Goal: Task Accomplishment & Management: Use online tool/utility

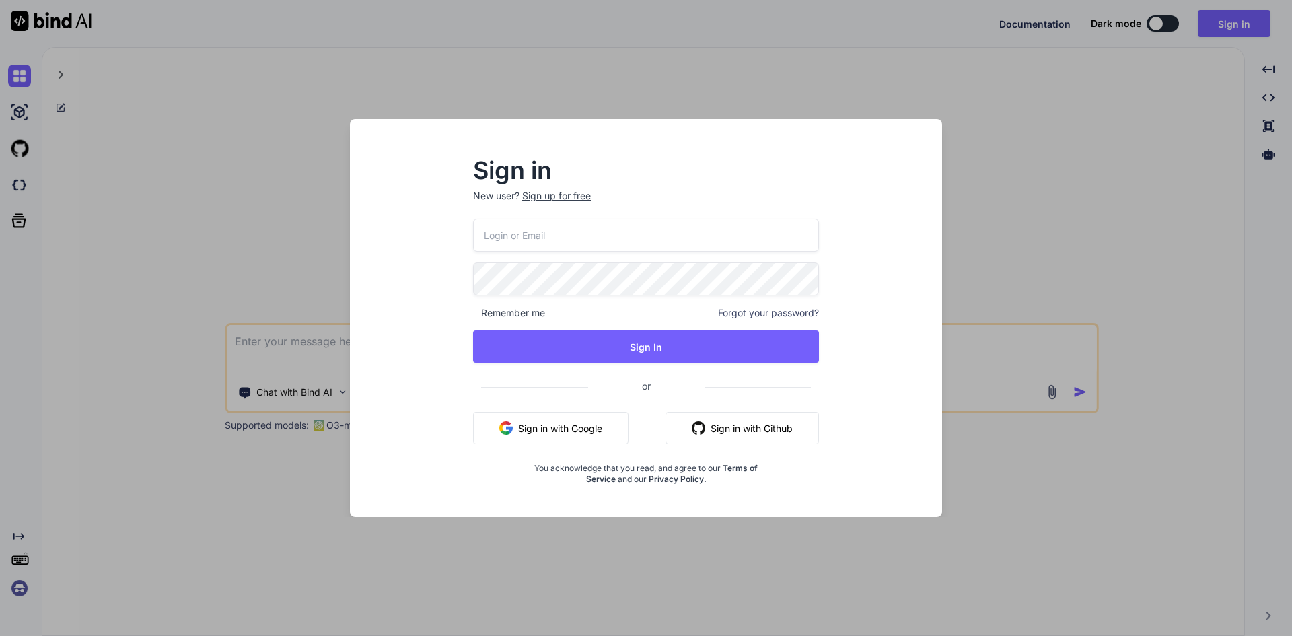
type textarea "x"
click at [588, 246] on input "email" at bounding box center [645, 235] width 347 height 33
type input "y"
type input "[EMAIL_ADDRESS][DOMAIN_NAME]"
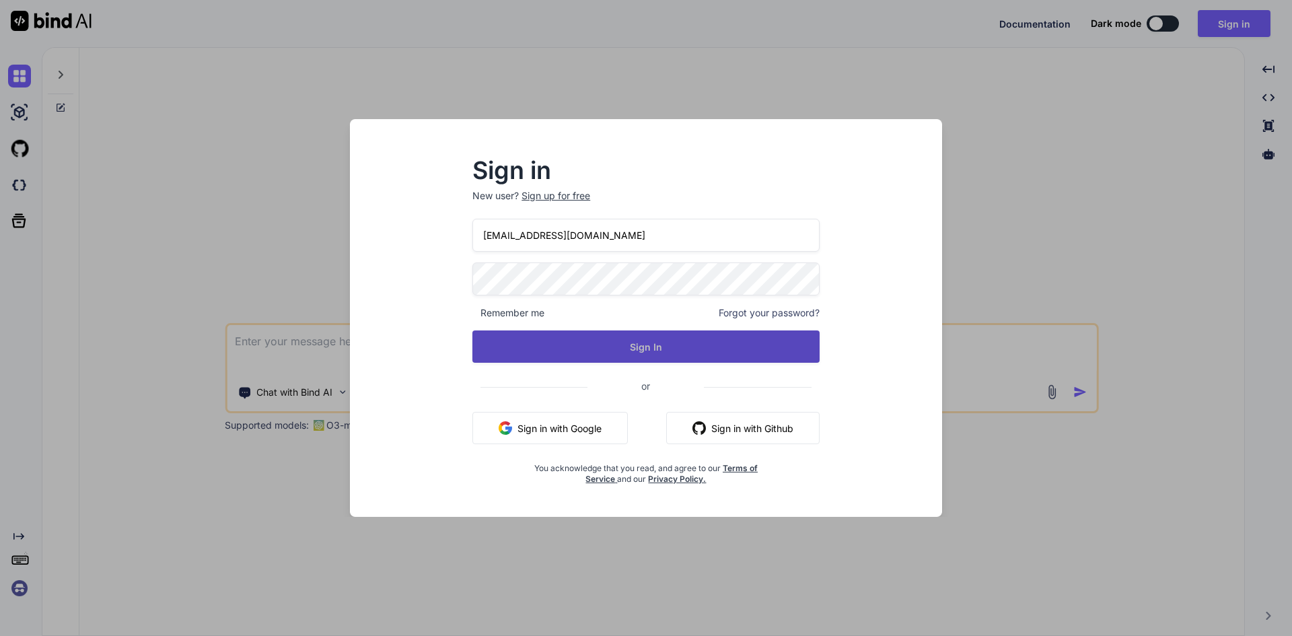
click at [664, 341] on button "Sign In" at bounding box center [645, 346] width 347 height 32
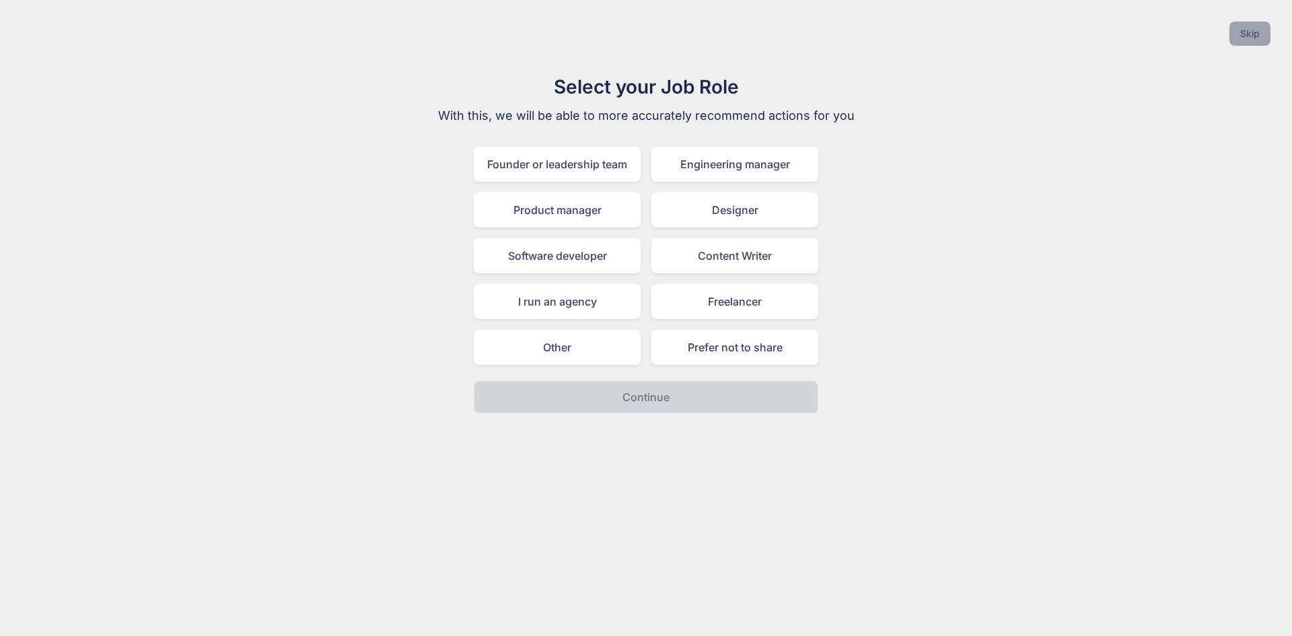
click at [1248, 37] on button "Skip" at bounding box center [1250, 34] width 41 height 24
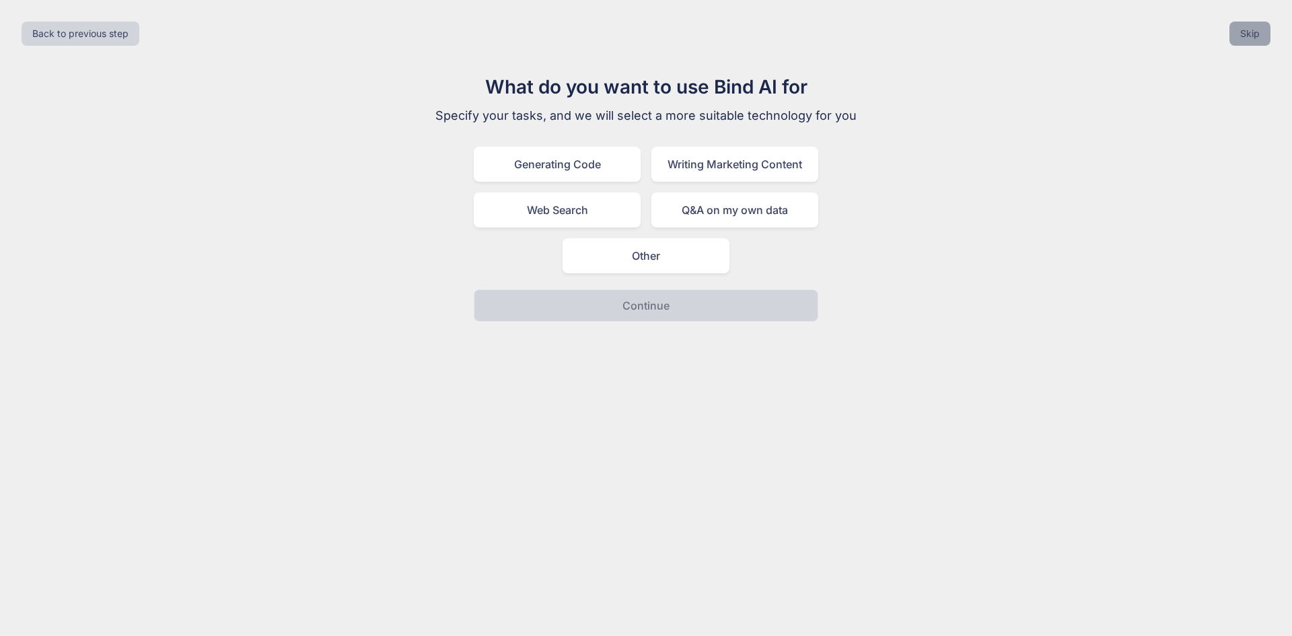
click at [1248, 37] on button "Skip" at bounding box center [1250, 34] width 41 height 24
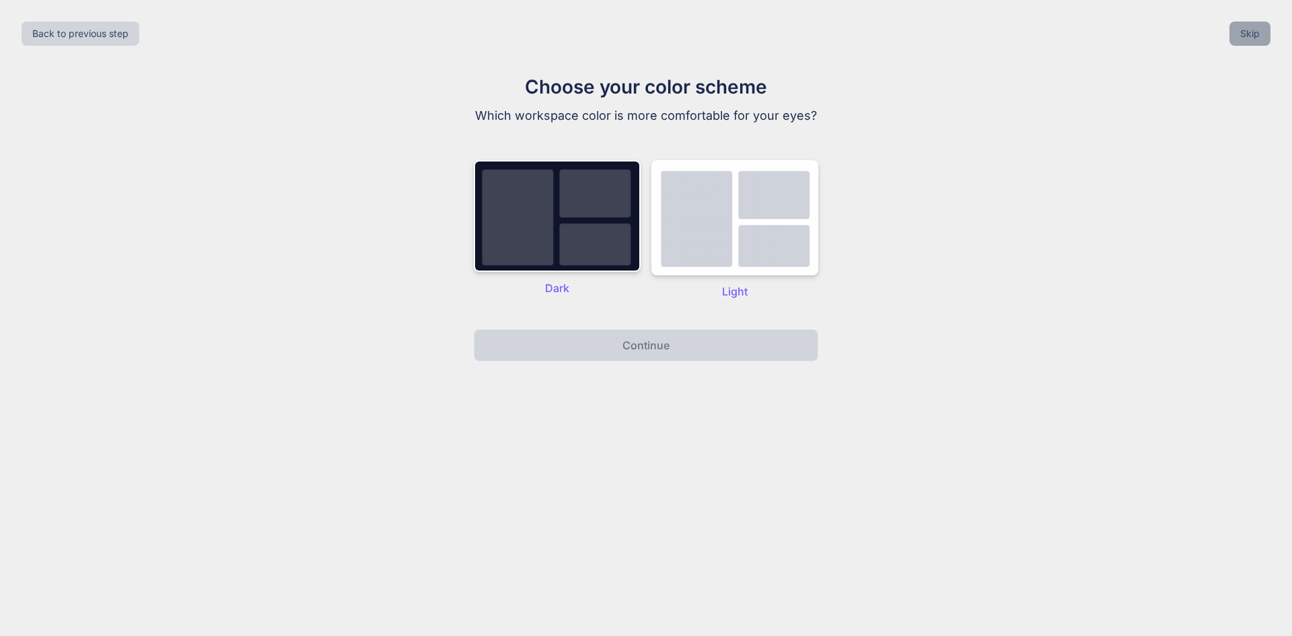
click at [1248, 37] on button "Skip" at bounding box center [1250, 34] width 41 height 24
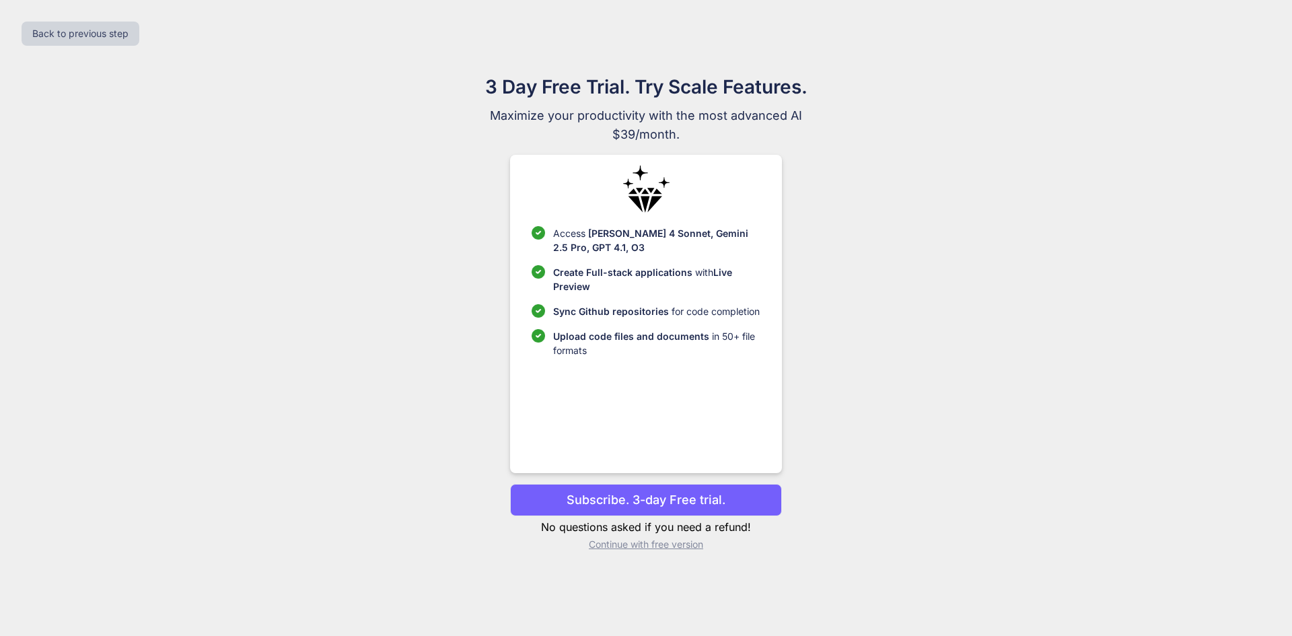
click at [1248, 37] on div "Back to previous step" at bounding box center [646, 34] width 1271 height 46
click at [719, 492] on p "Subscribe. 3-day Free trial." at bounding box center [646, 500] width 159 height 18
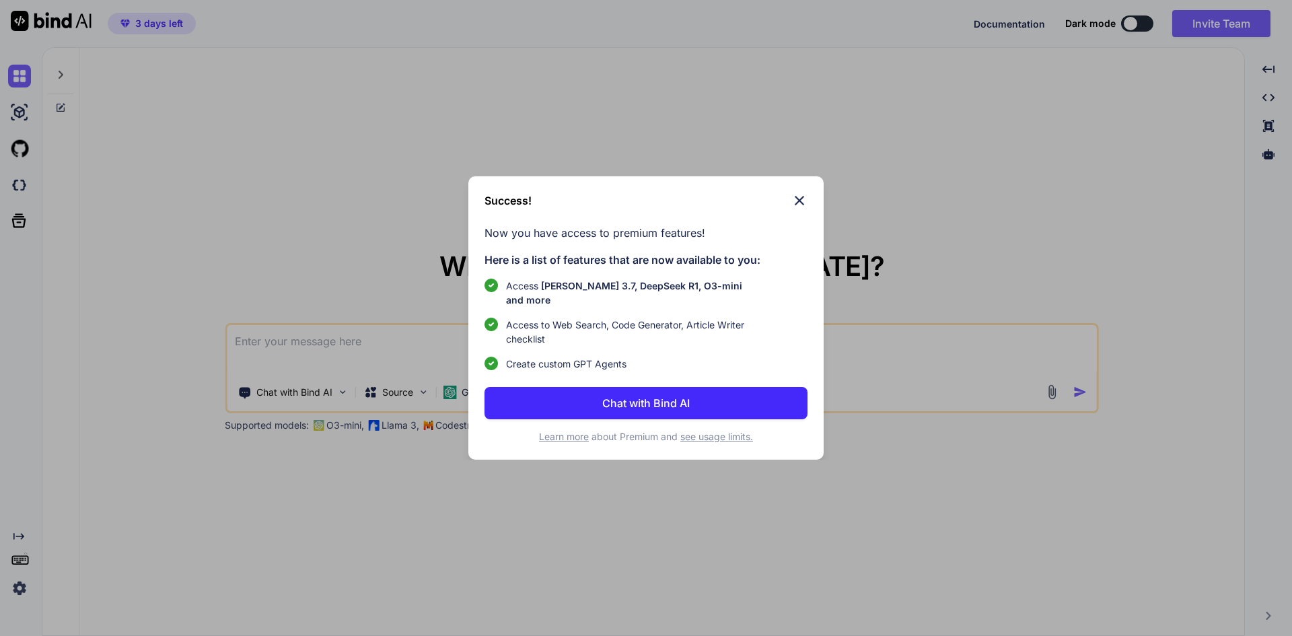
click at [668, 395] on p "Chat with Bind AI" at bounding box center [645, 403] width 87 height 16
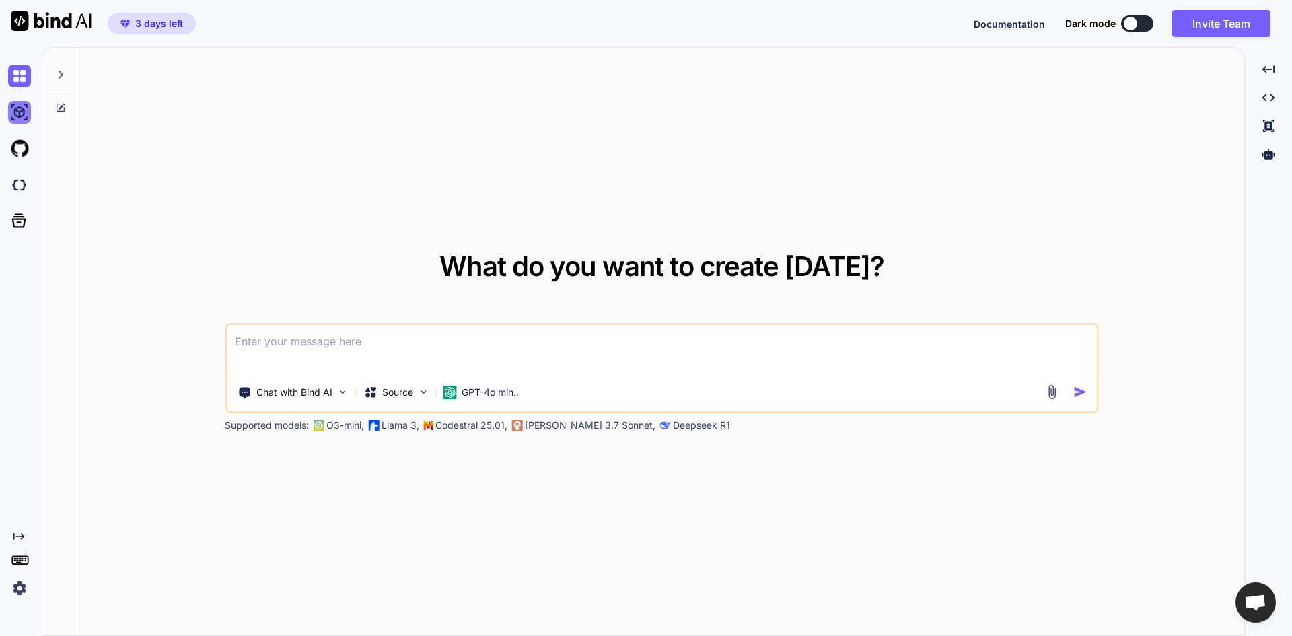
click at [28, 107] on img at bounding box center [19, 112] width 23 height 23
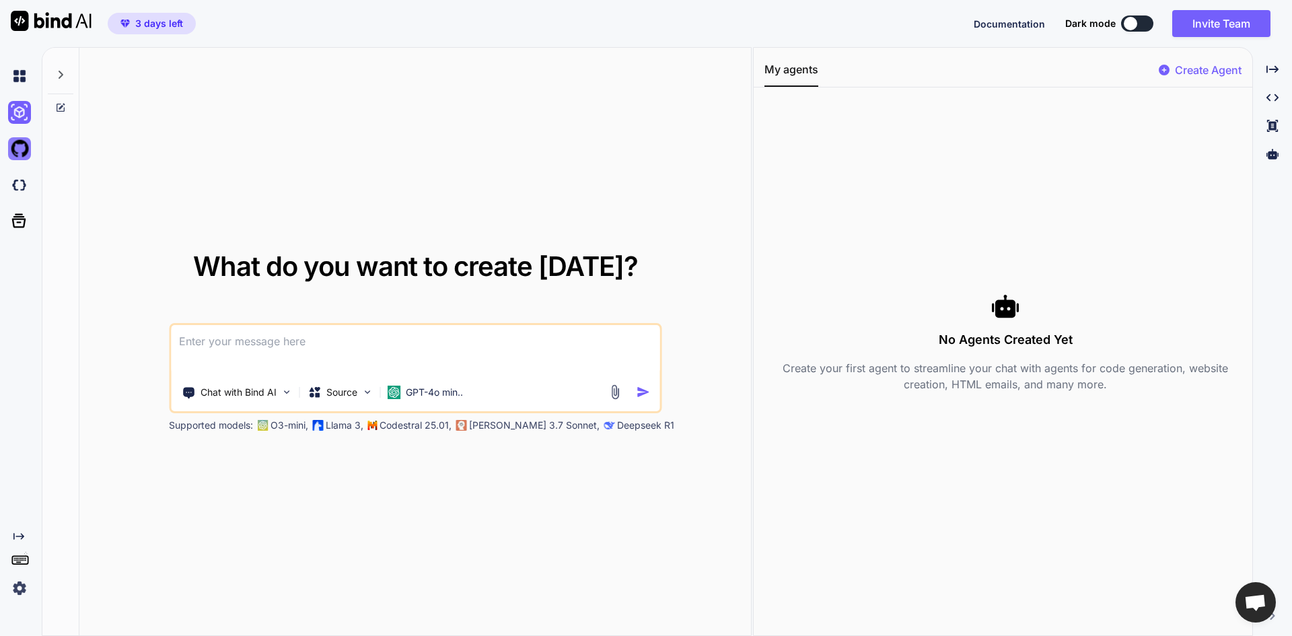
click at [27, 156] on img at bounding box center [19, 148] width 23 height 23
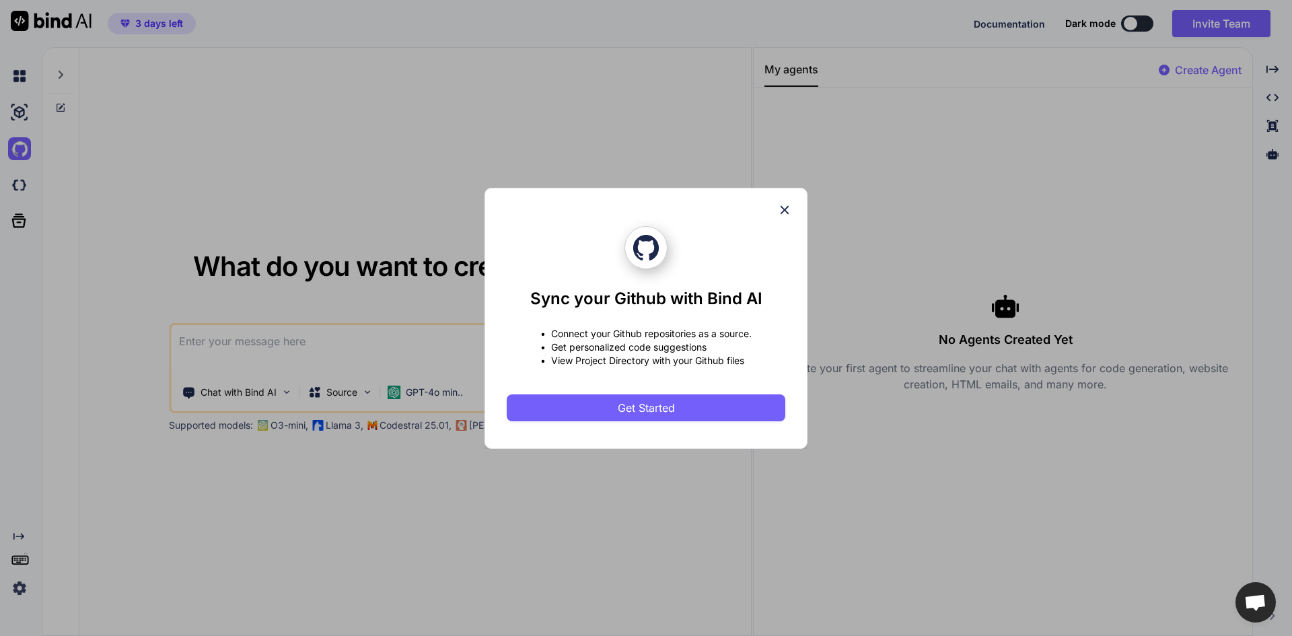
click at [785, 211] on icon at bounding box center [784, 210] width 15 height 15
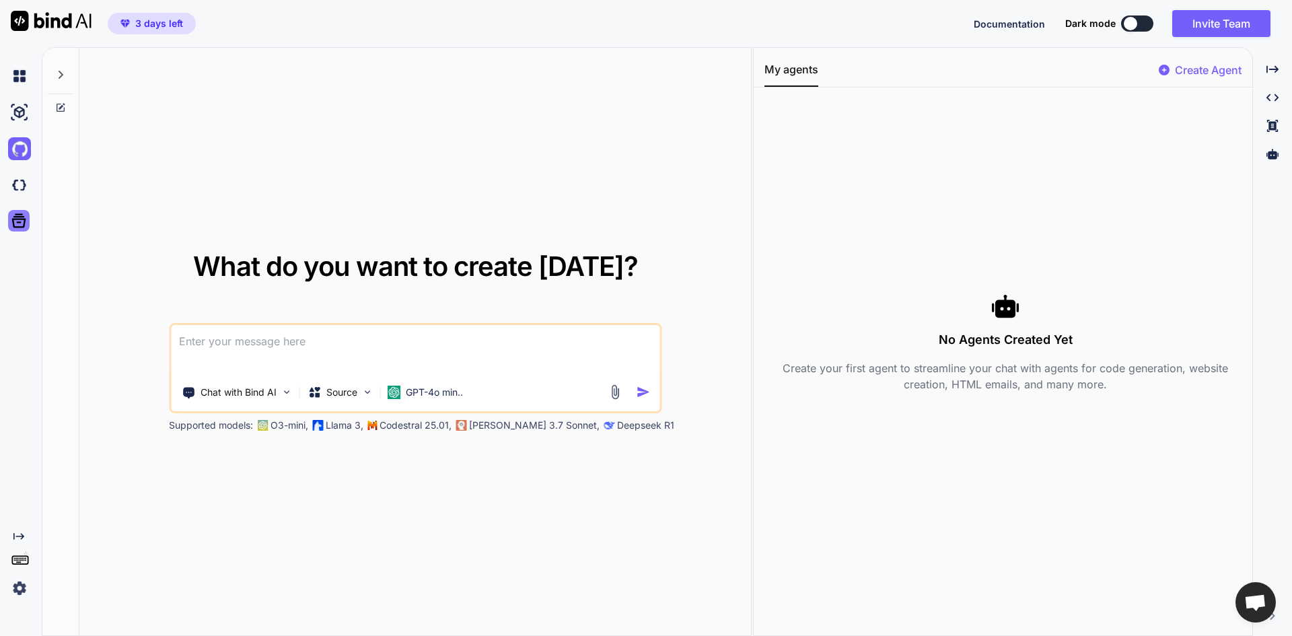
click at [28, 213] on div at bounding box center [19, 221] width 22 height 22
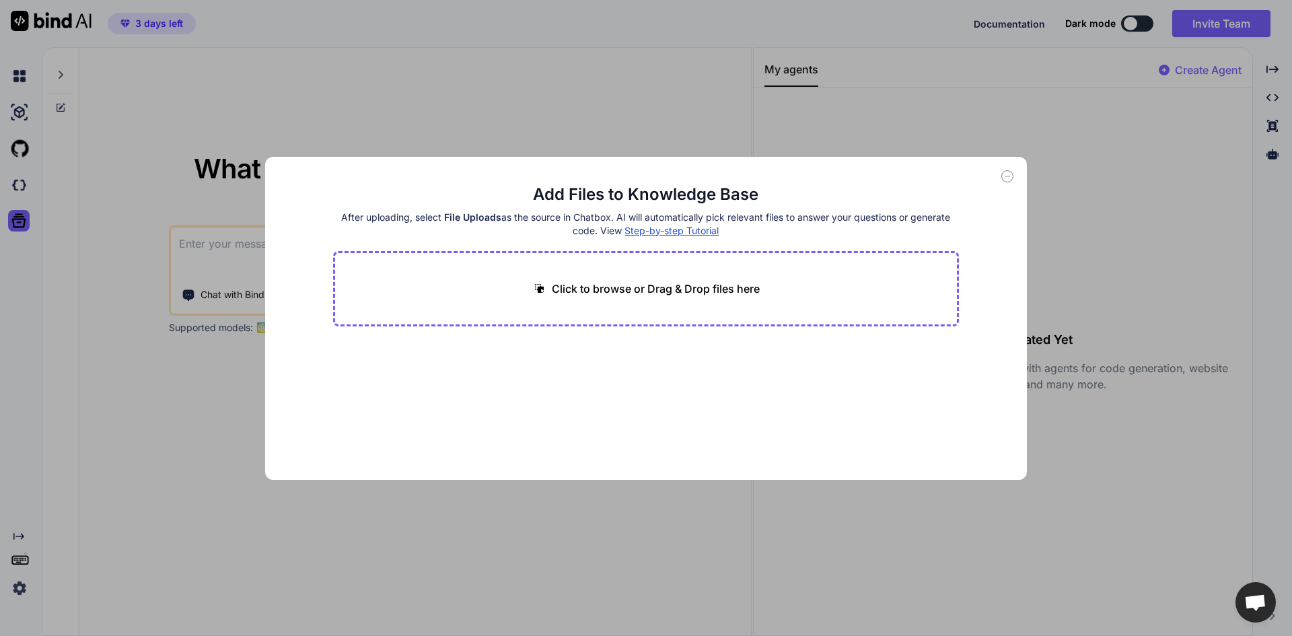
click at [1006, 175] on icon at bounding box center [1007, 176] width 12 height 12
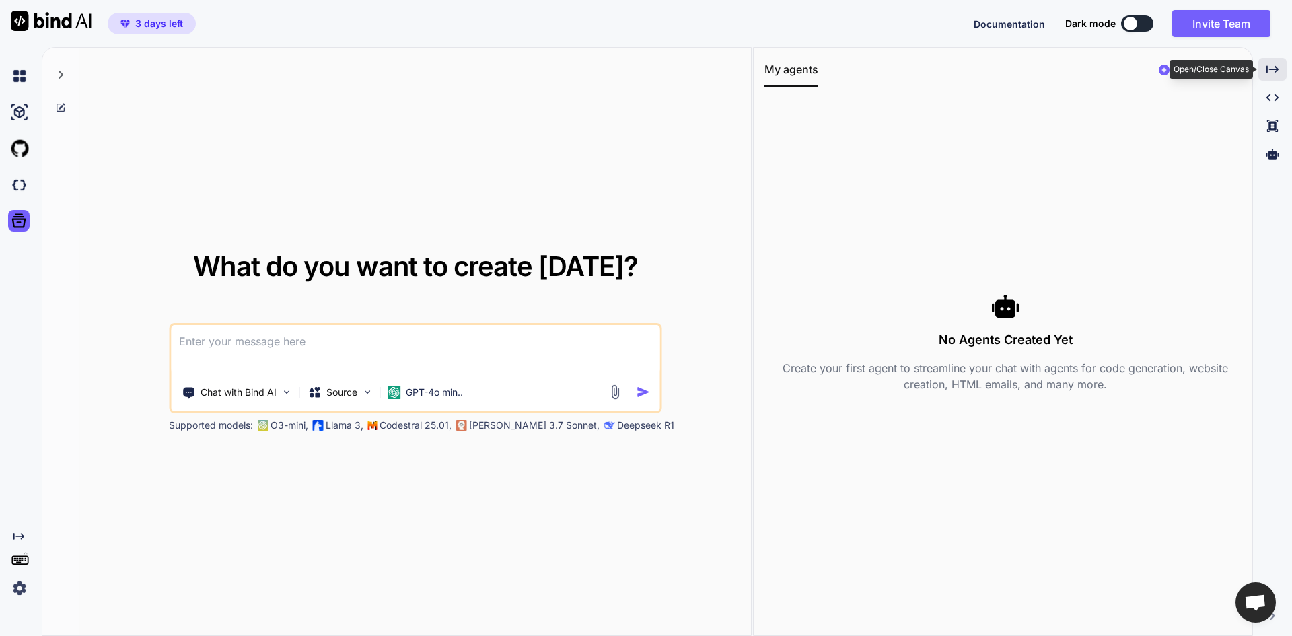
click at [1265, 70] on div "Created with Pixso." at bounding box center [1272, 69] width 28 height 23
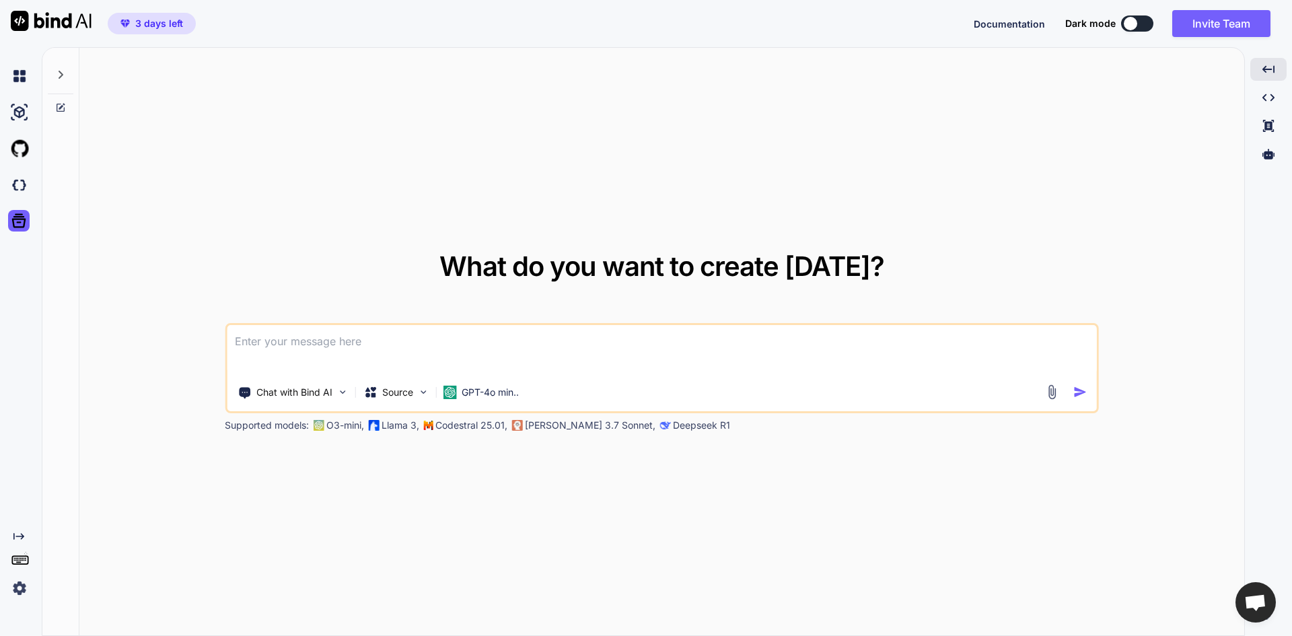
click at [19, 596] on img at bounding box center [19, 588] width 23 height 23
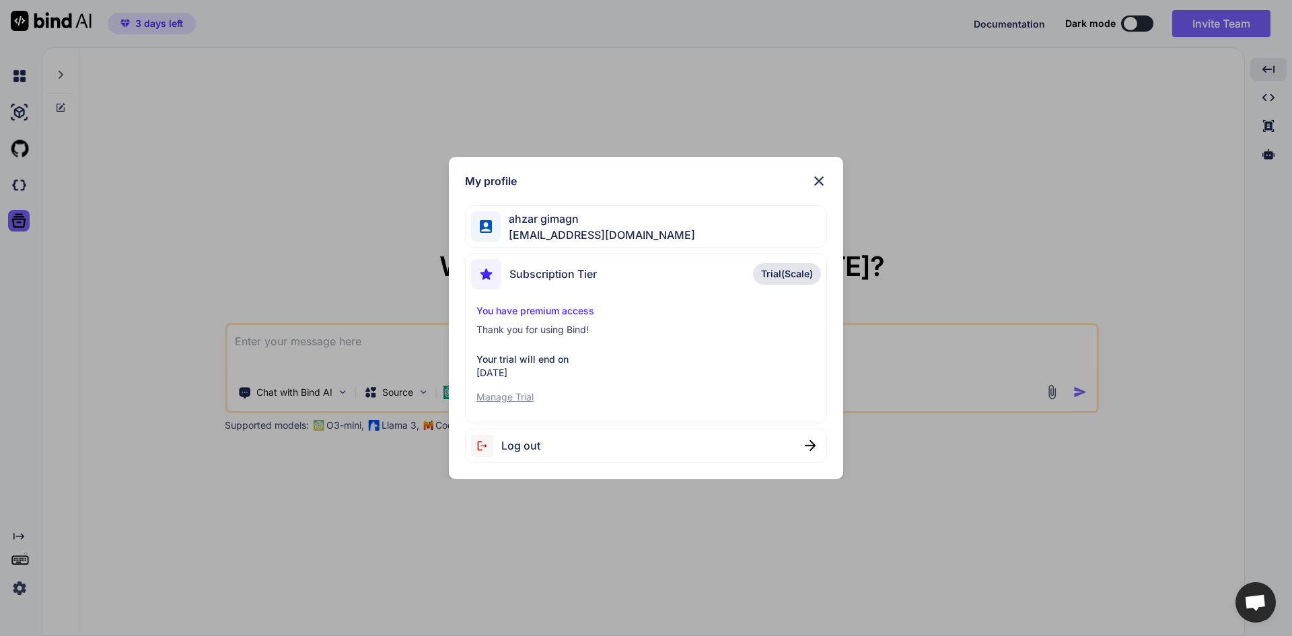
click at [823, 185] on img at bounding box center [819, 181] width 16 height 16
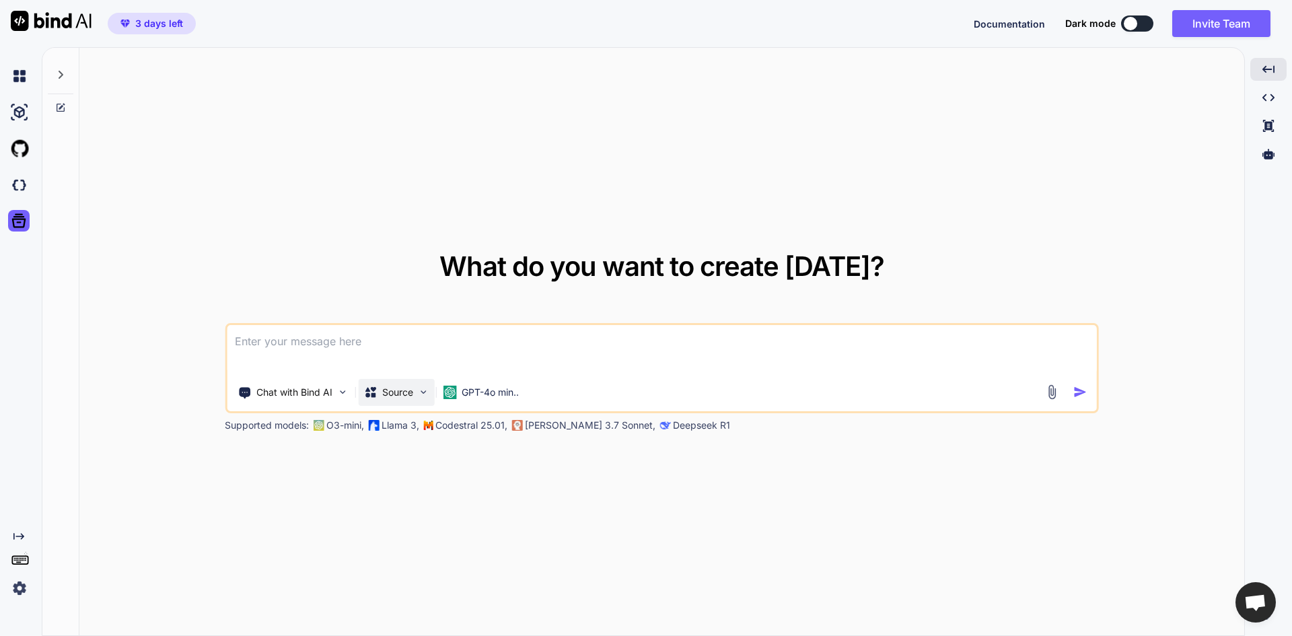
click at [400, 386] on p "Source" at bounding box center [397, 392] width 31 height 13
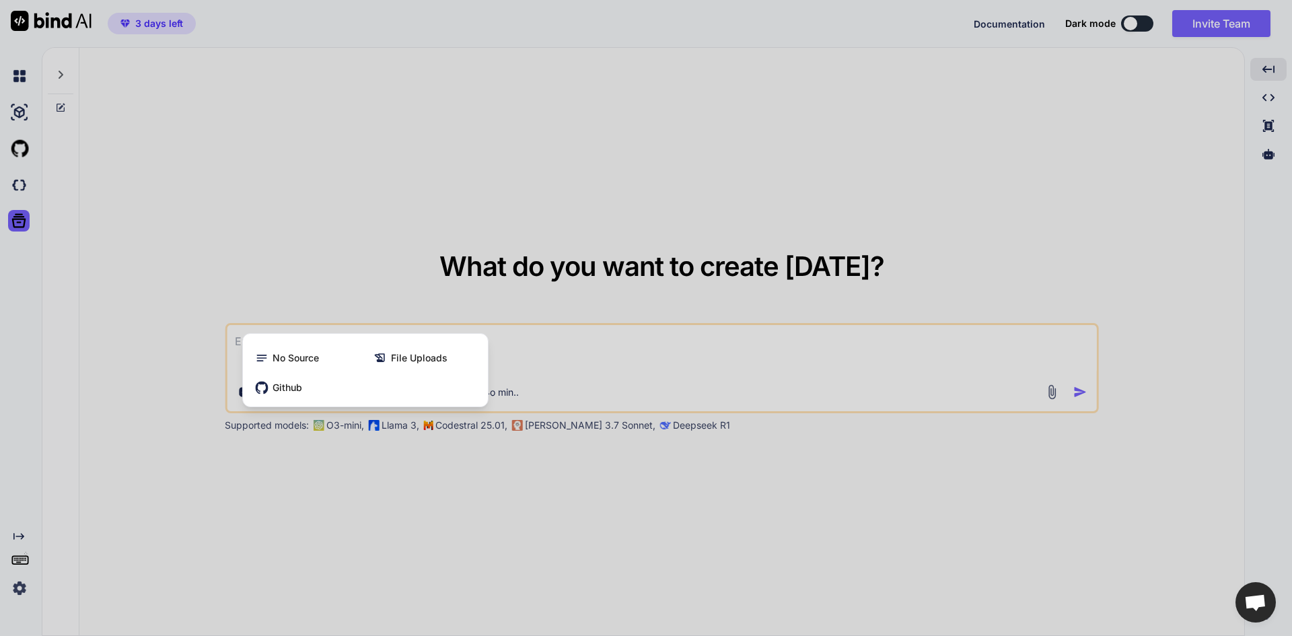
click at [242, 307] on div at bounding box center [646, 318] width 1292 height 636
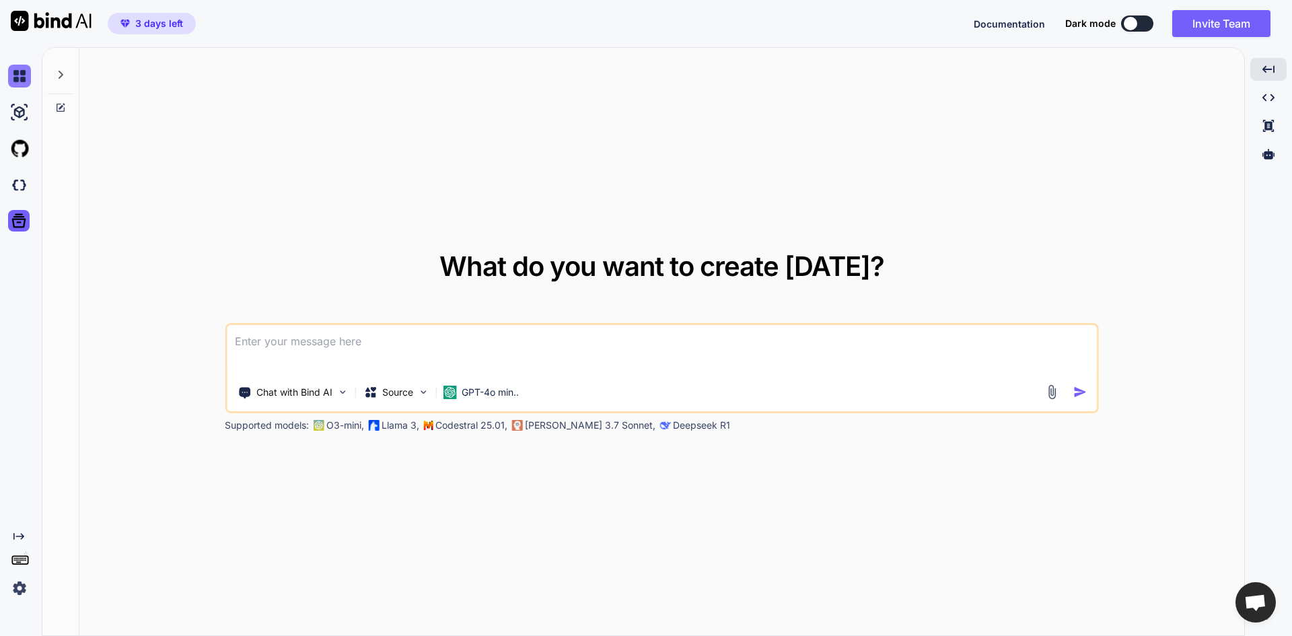
click at [24, 70] on img at bounding box center [19, 76] width 23 height 23
click at [23, 533] on icon "Created with Pixso." at bounding box center [18, 536] width 11 height 11
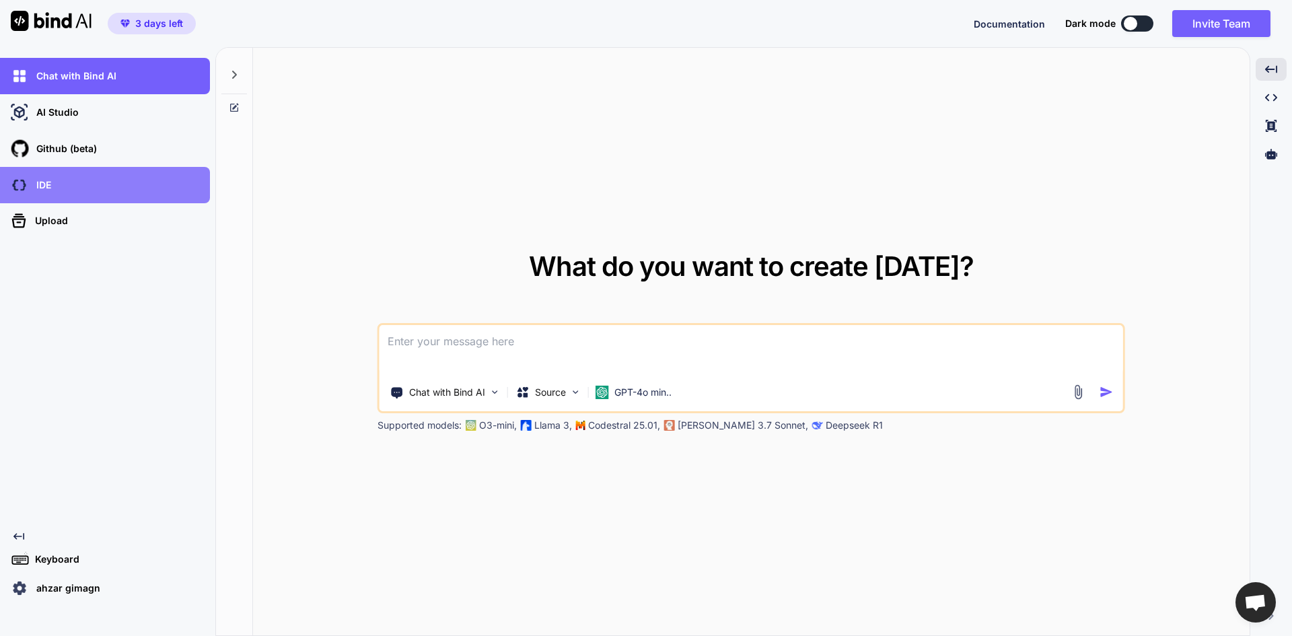
click at [62, 180] on div "IDE" at bounding box center [109, 185] width 202 height 23
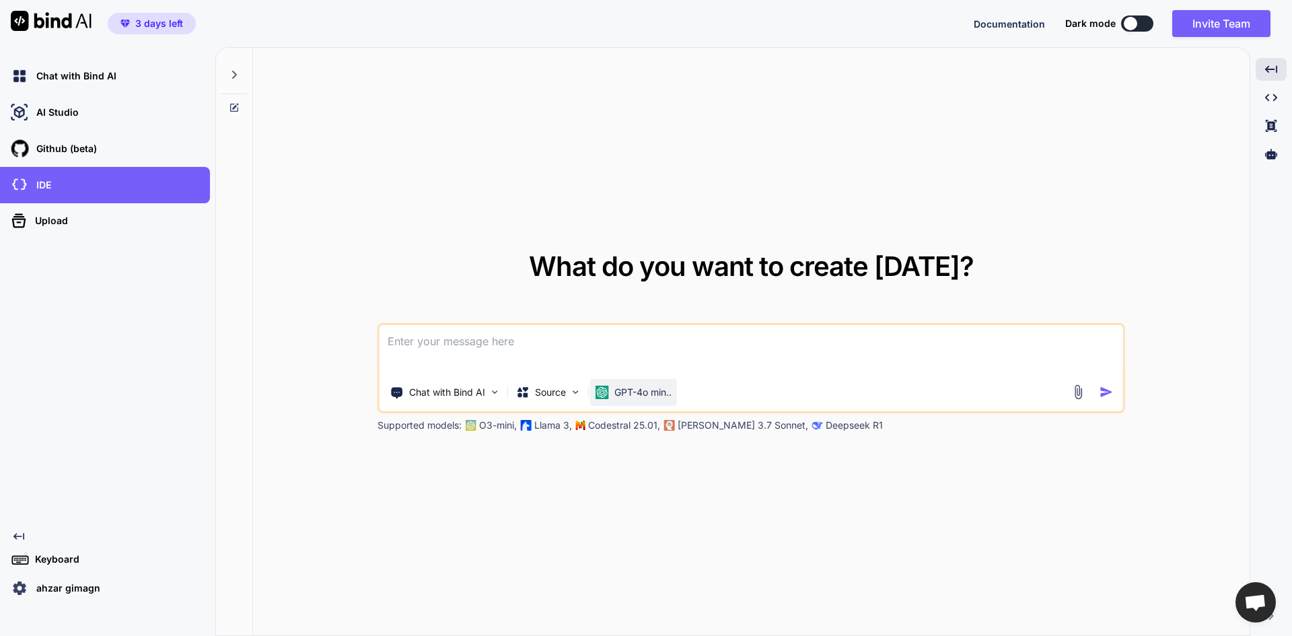
click at [648, 394] on p "GPT-4o min.." at bounding box center [642, 392] width 57 height 13
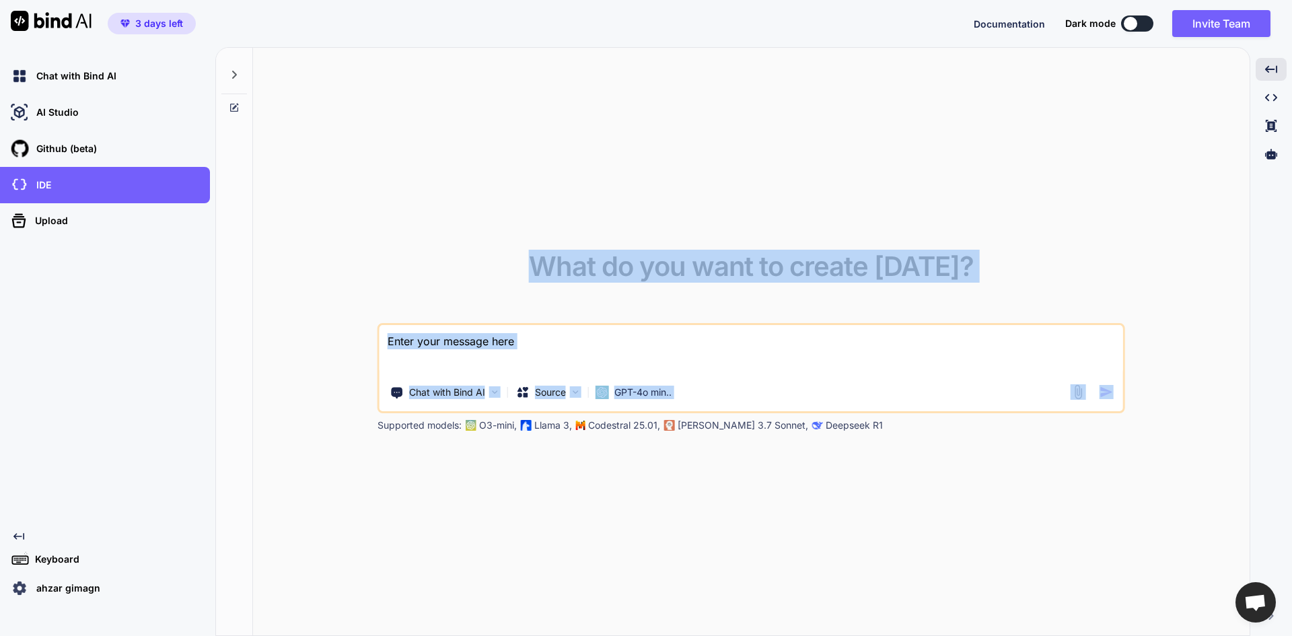
drag, startPoint x: 446, startPoint y: 433, endPoint x: 470, endPoint y: 415, distance: 30.8
click at [470, 415] on div "What do you want to create today? Chat with Bind AI Source GPT-4o min.. Support…" at bounding box center [751, 342] width 997 height 589
click at [561, 394] on p "Source" at bounding box center [550, 392] width 31 height 13
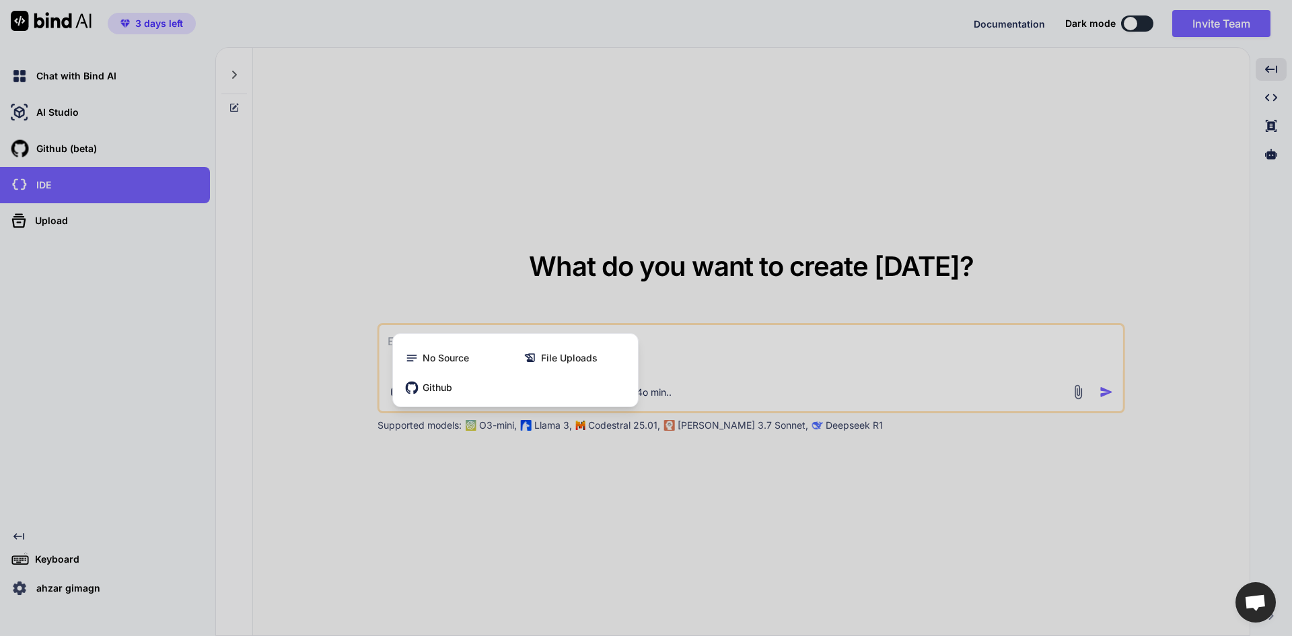
click at [661, 312] on div at bounding box center [646, 318] width 1292 height 636
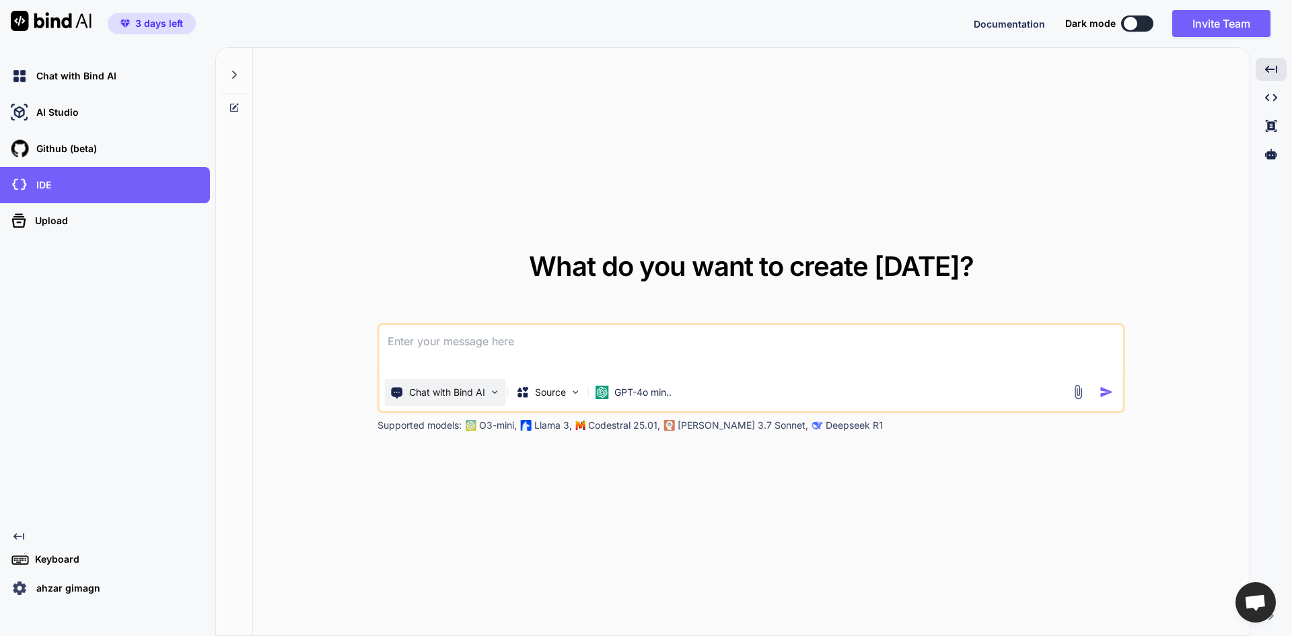
click at [440, 386] on p "Chat with Bind AI" at bounding box center [447, 392] width 76 height 13
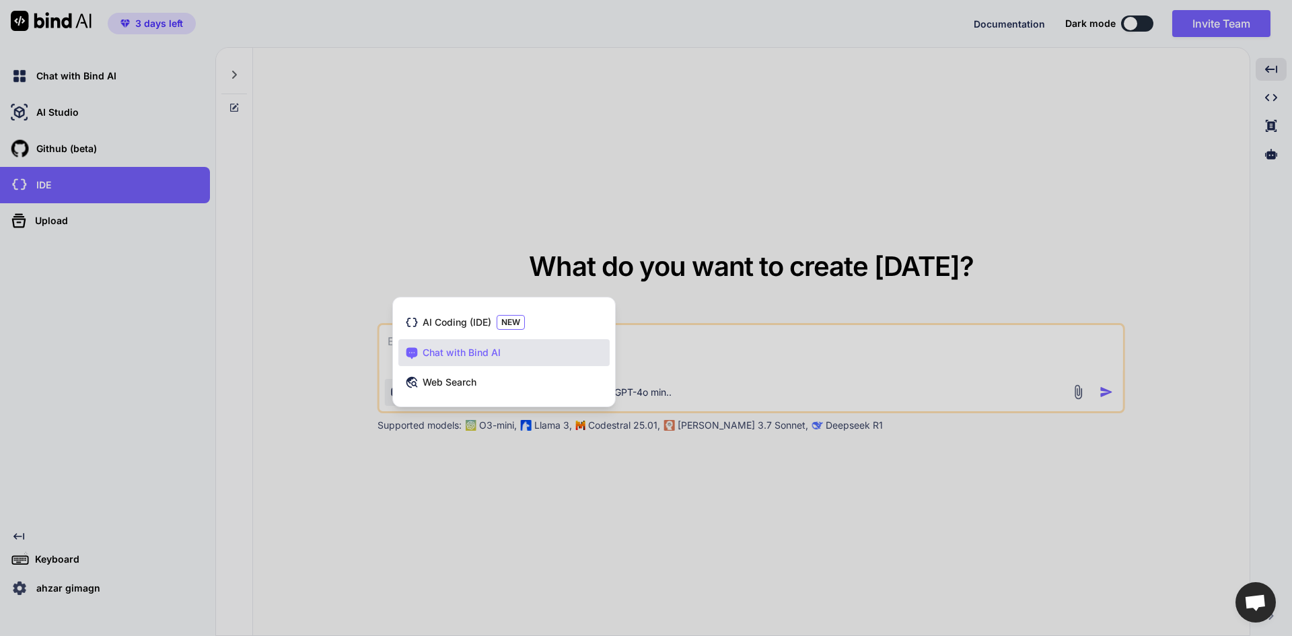
click at [725, 378] on div at bounding box center [646, 318] width 1292 height 636
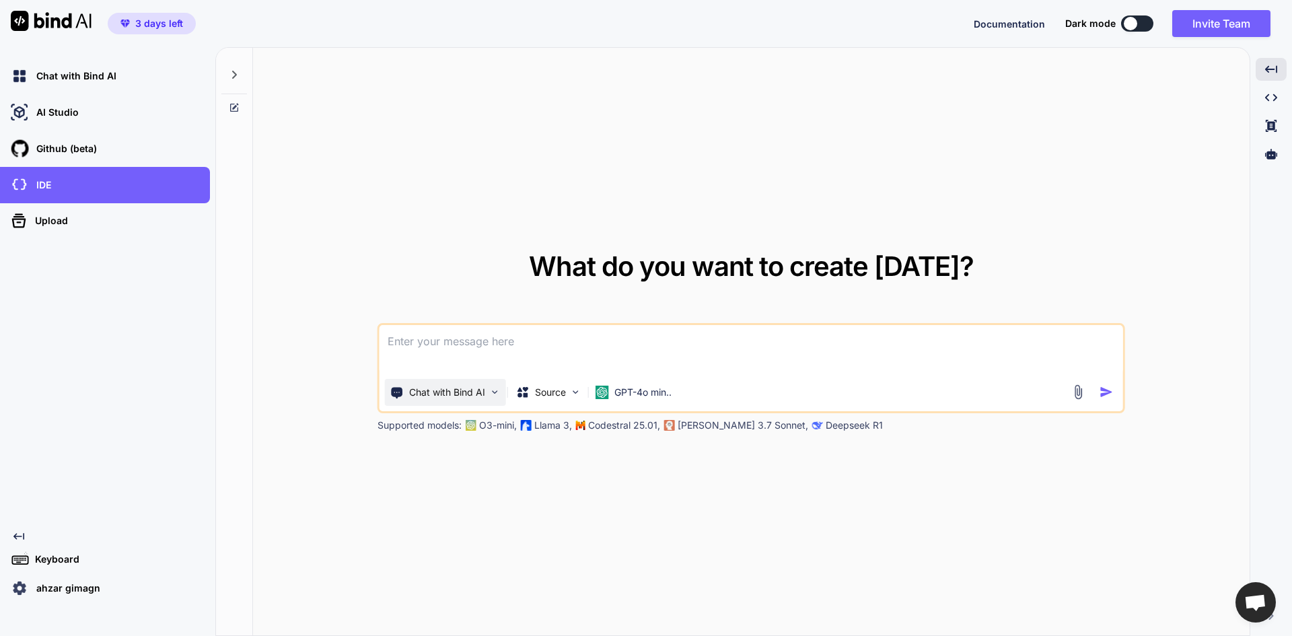
click at [482, 396] on p "Chat with Bind AI" at bounding box center [447, 392] width 76 height 13
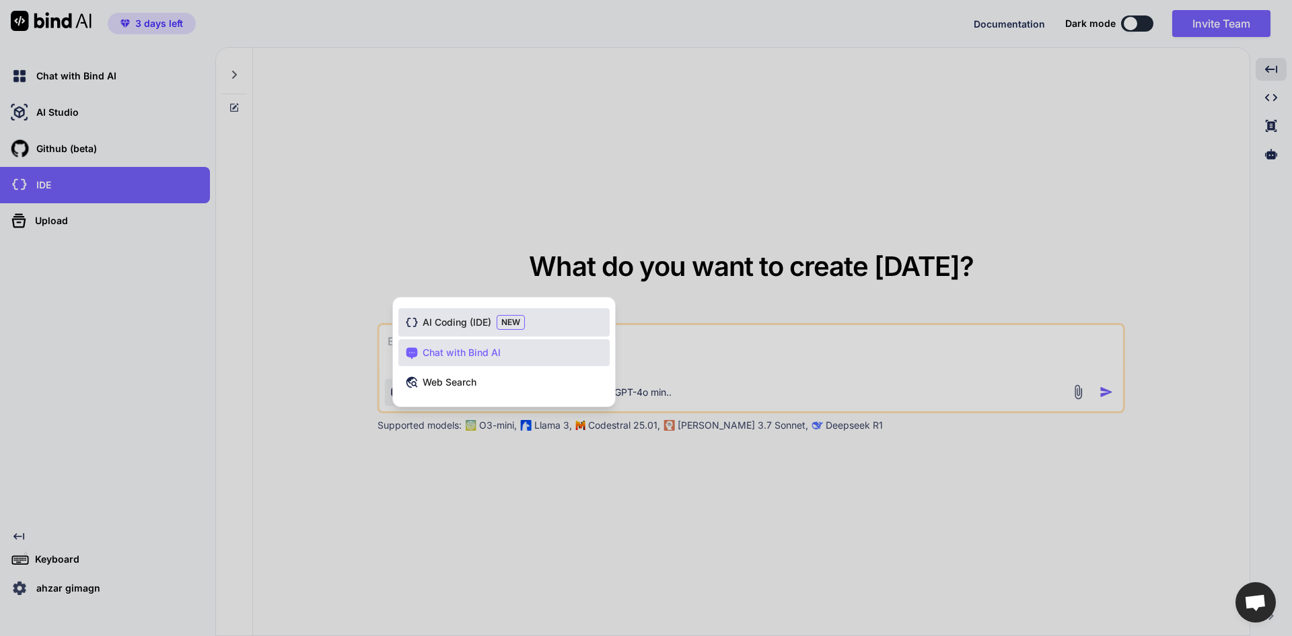
click at [479, 323] on span "AI Coding (IDE)" at bounding box center [457, 322] width 69 height 13
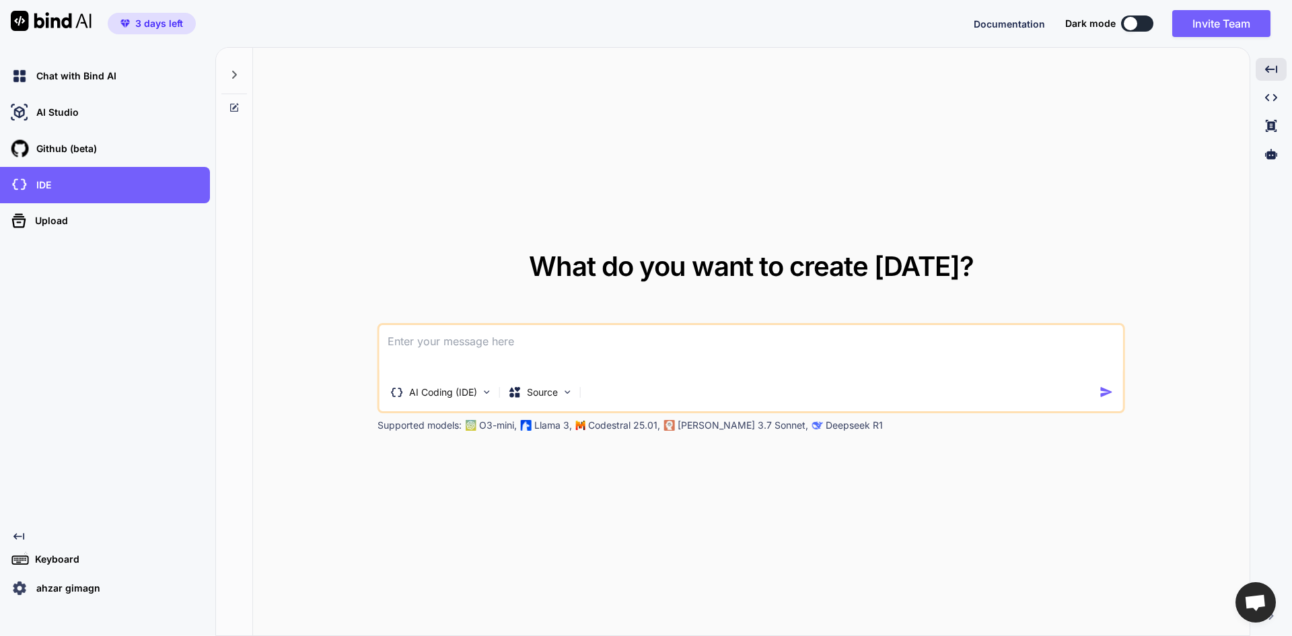
click at [234, 77] on icon at bounding box center [234, 75] width 5 height 8
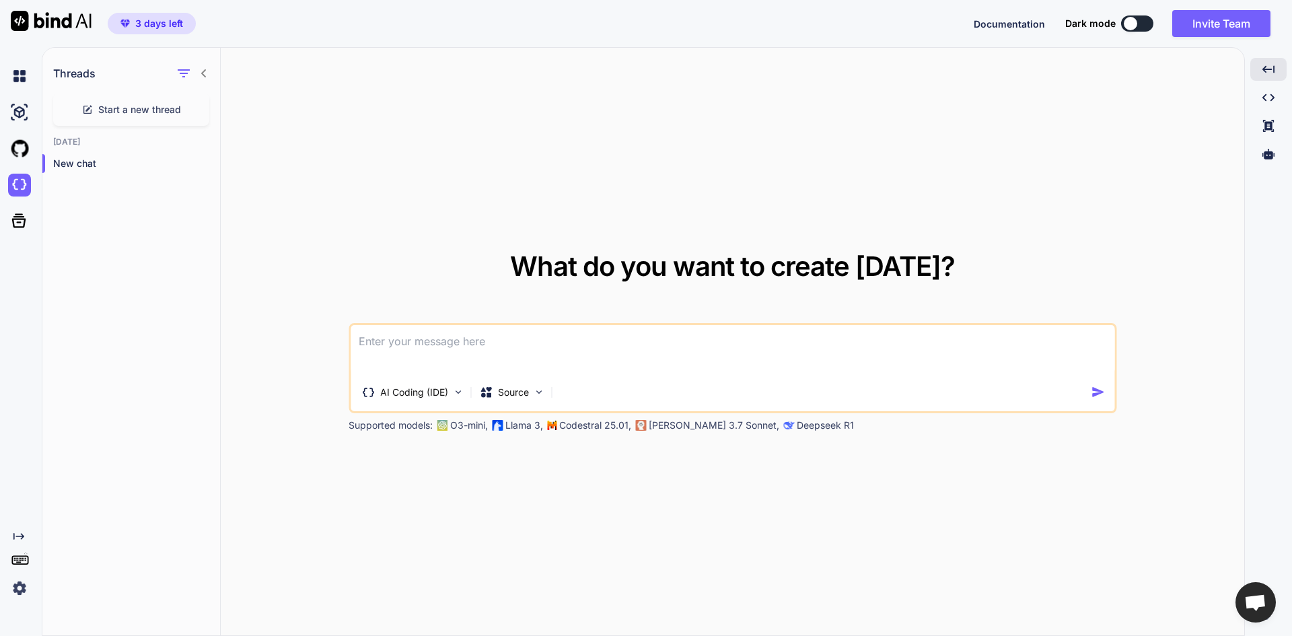
click at [205, 73] on icon at bounding box center [204, 73] width 11 height 11
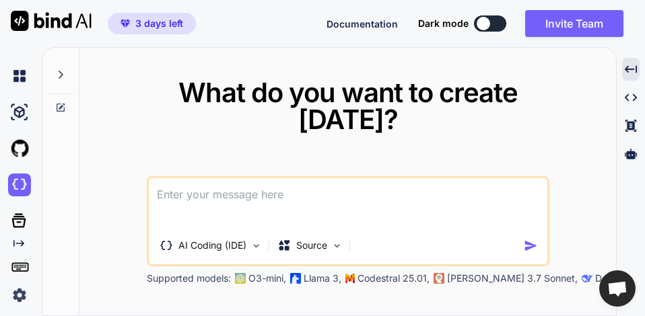
type textarea "x"
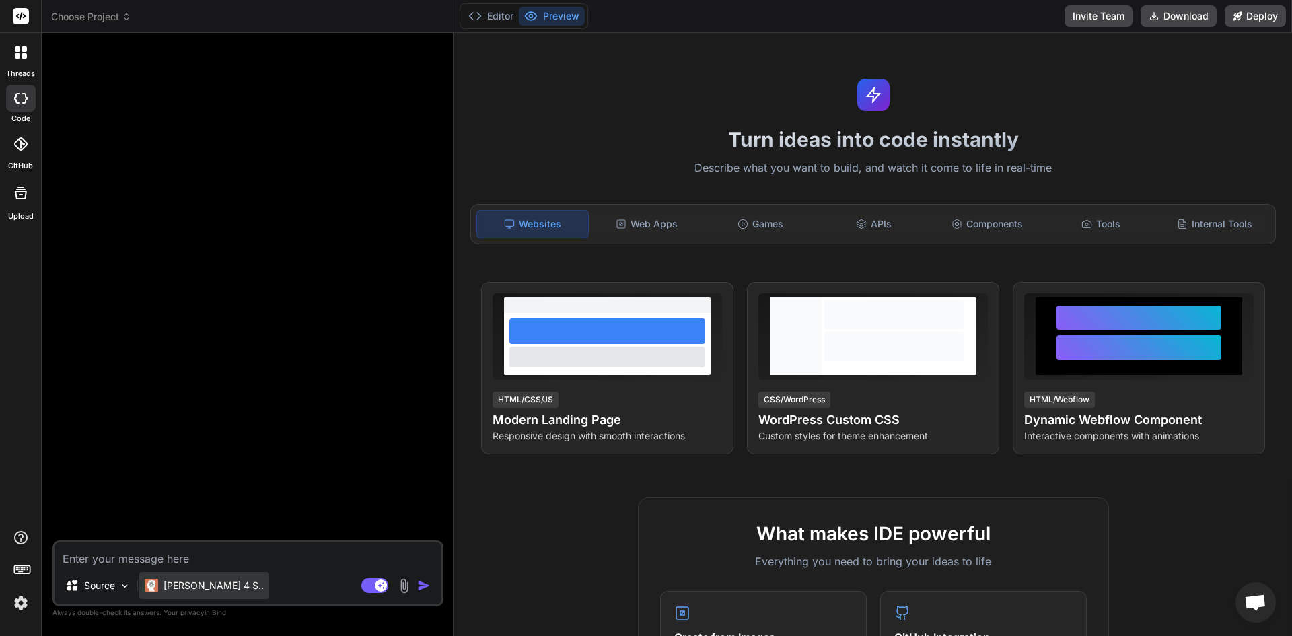
click at [192, 581] on p "Claude 4 S.." at bounding box center [214, 585] width 100 height 13
click at [1176, 20] on button "Download" at bounding box center [1179, 16] width 76 height 22
click at [19, 145] on icon at bounding box center [20, 143] width 13 height 13
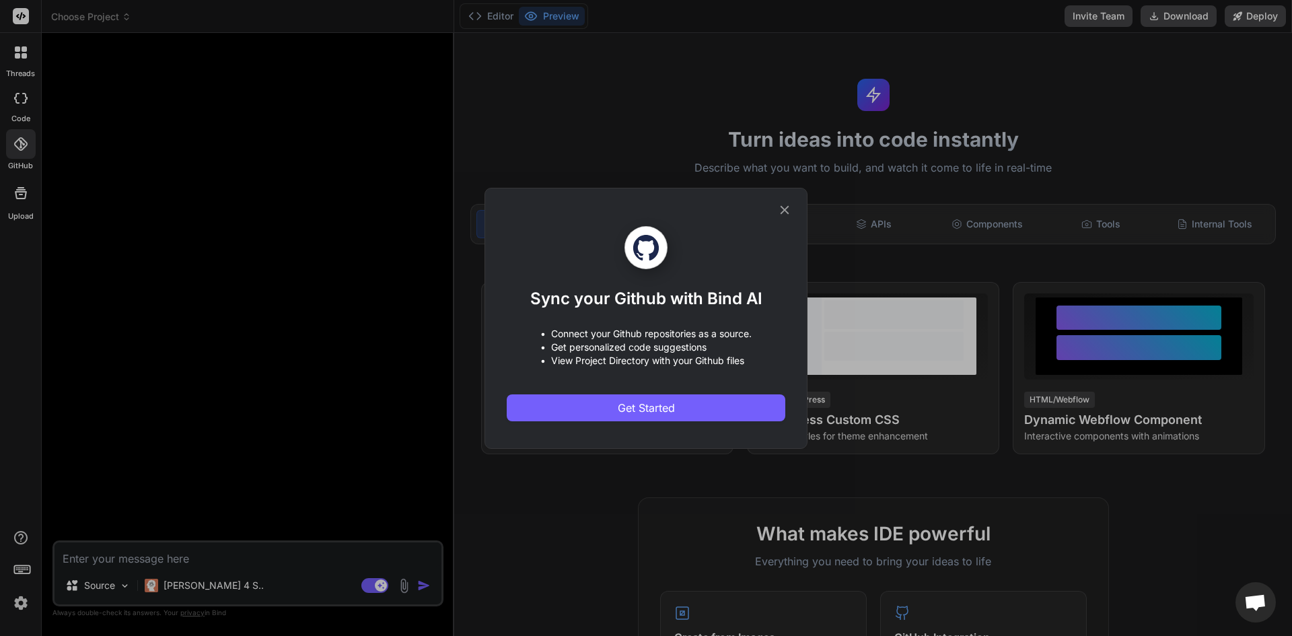
click at [784, 217] on icon at bounding box center [784, 210] width 15 height 15
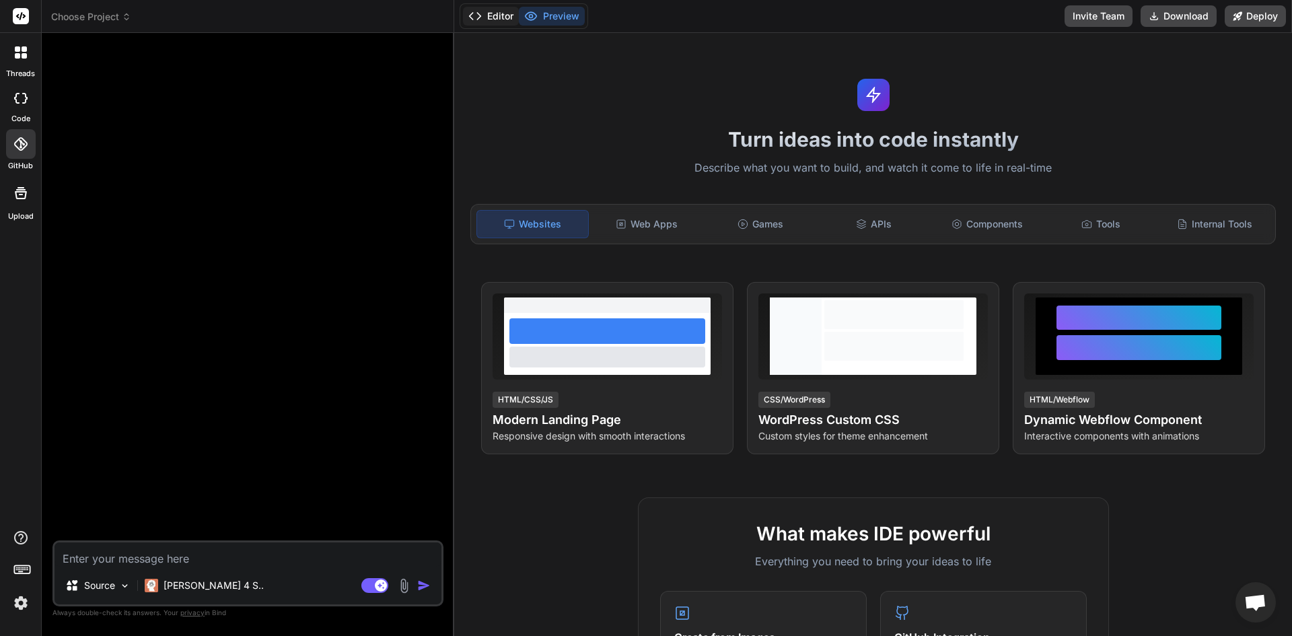
click at [475, 15] on icon at bounding box center [474, 15] width 13 height 13
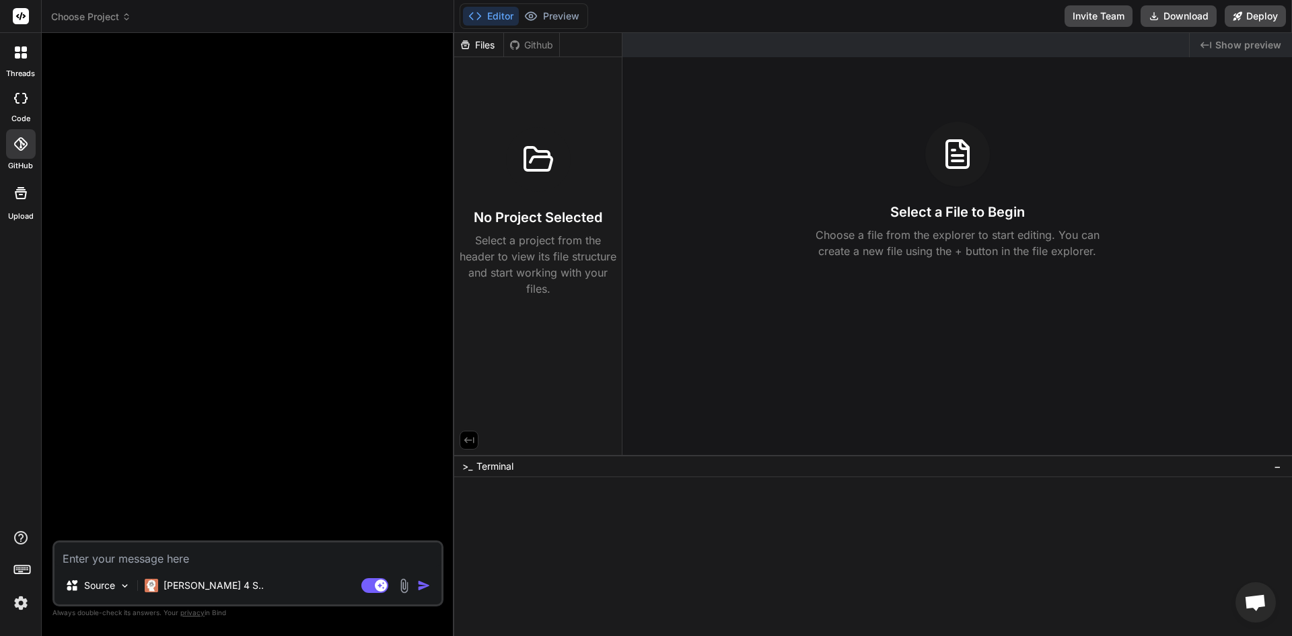
click at [486, 26] on div "Editor Preview" at bounding box center [524, 16] width 129 height 26
click at [517, 50] on icon at bounding box center [514, 45] width 11 height 11
click at [491, 5] on div "Editor Preview" at bounding box center [524, 16] width 129 height 26
click at [530, 44] on div "Github" at bounding box center [531, 44] width 55 height 13
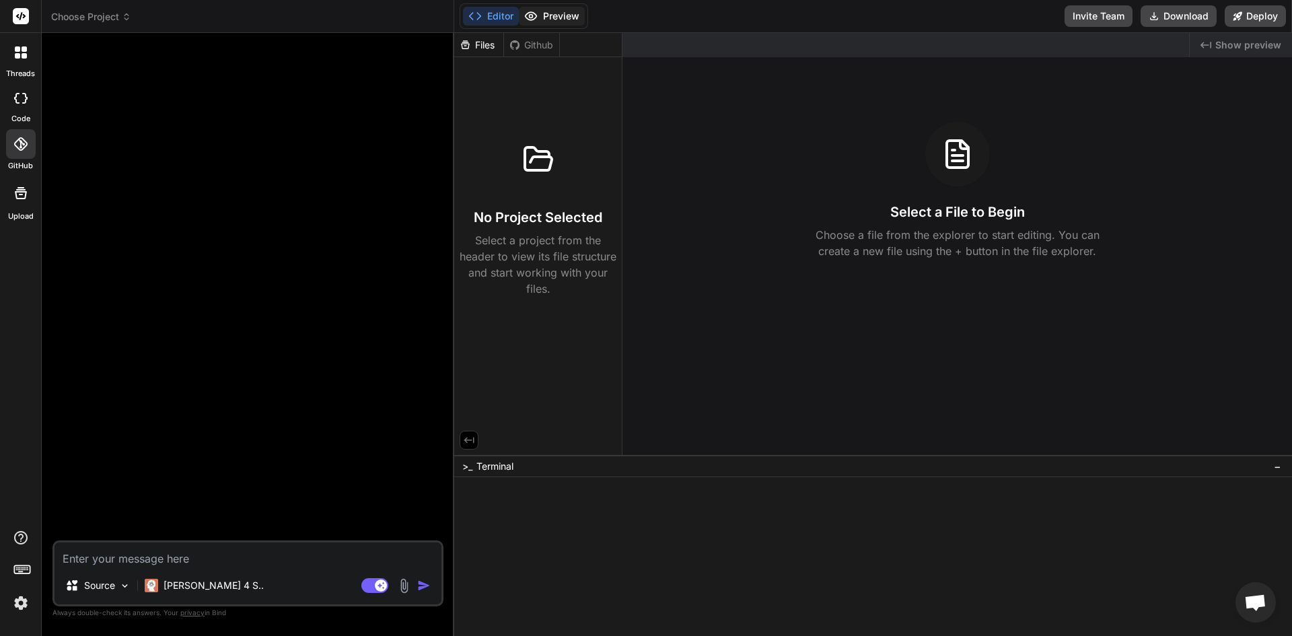
drag, startPoint x: 489, startPoint y: 20, endPoint x: 559, endPoint y: 20, distance: 70.0
click at [559, 20] on div "Editor Preview" at bounding box center [524, 16] width 129 height 26
click at [478, 41] on div "Files" at bounding box center [478, 44] width 49 height 13
click at [26, 57] on icon at bounding box center [24, 55] width 5 height 5
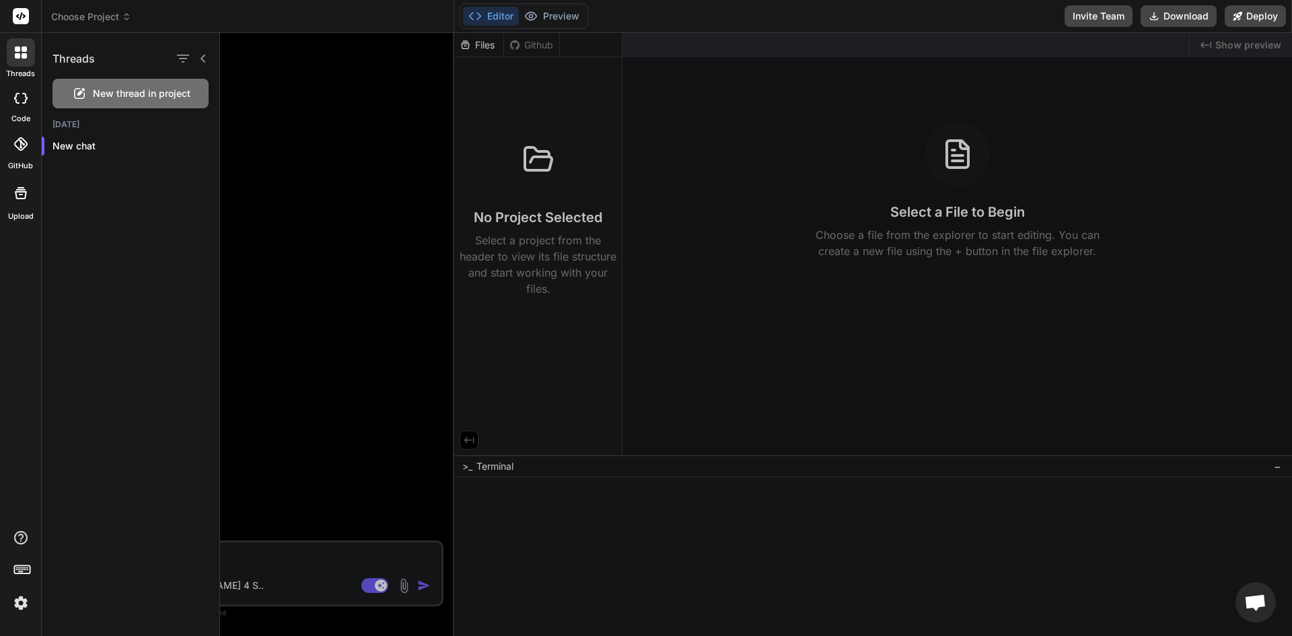
click at [16, 94] on icon at bounding box center [16, 98] width 5 height 11
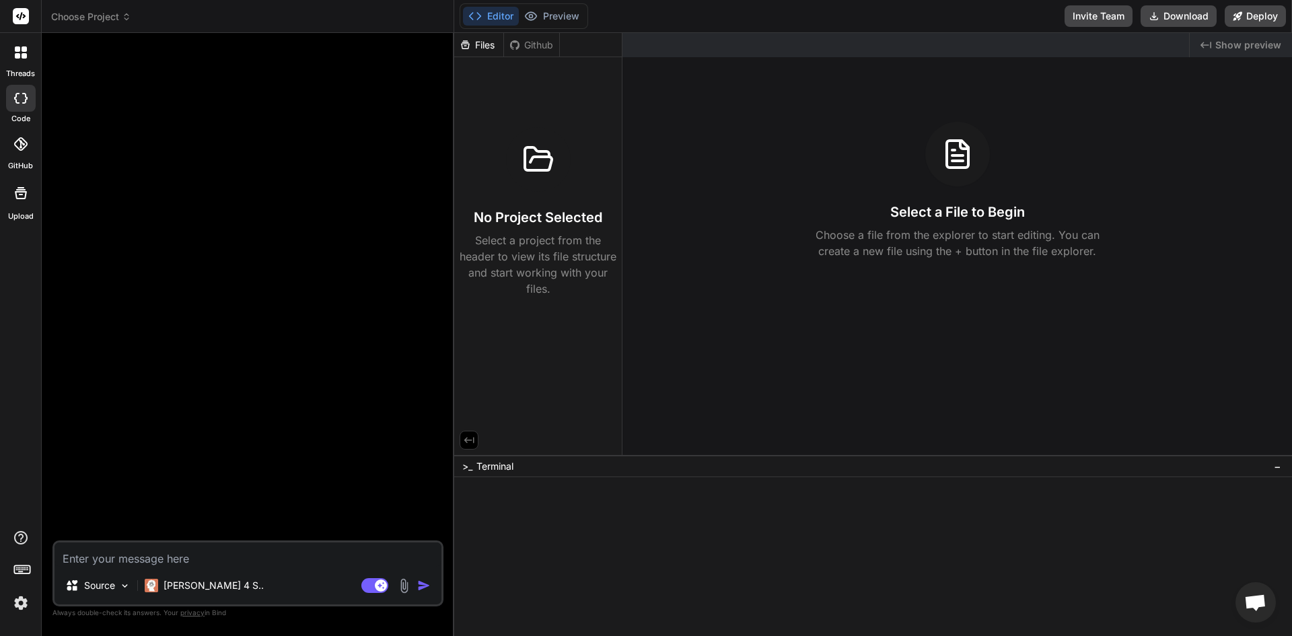
click at [16, 94] on icon at bounding box center [16, 98] width 5 height 11
click at [13, 194] on icon at bounding box center [21, 193] width 16 height 16
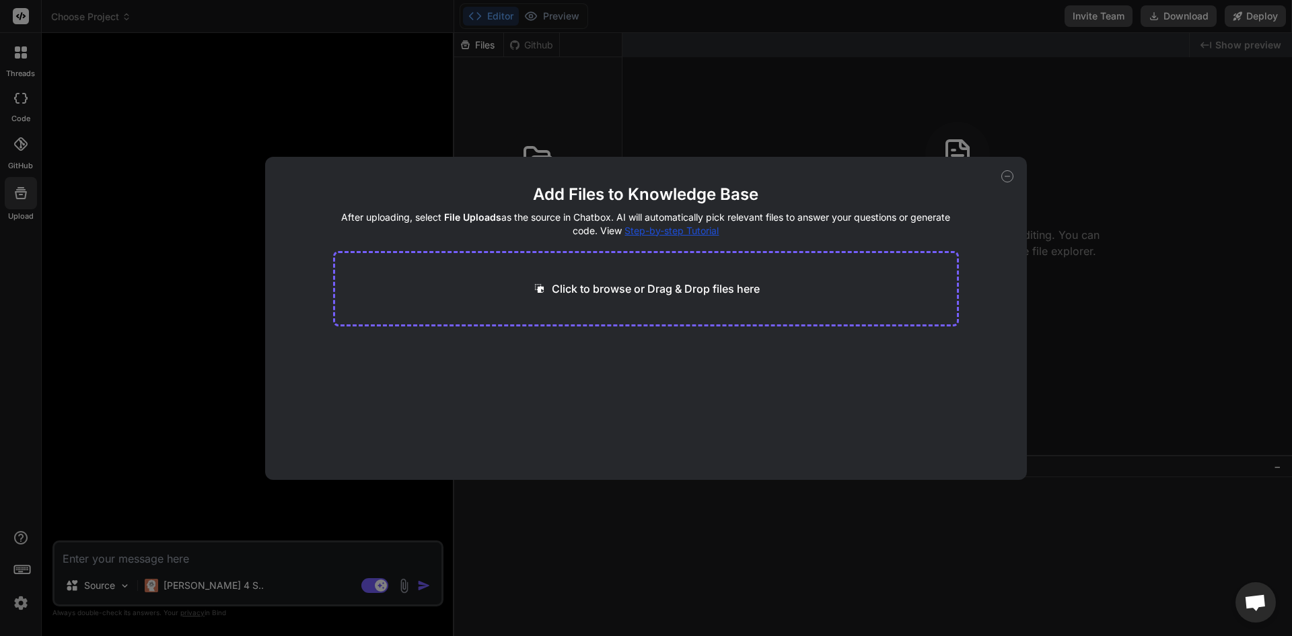
click at [1012, 180] on icon at bounding box center [1007, 176] width 12 height 12
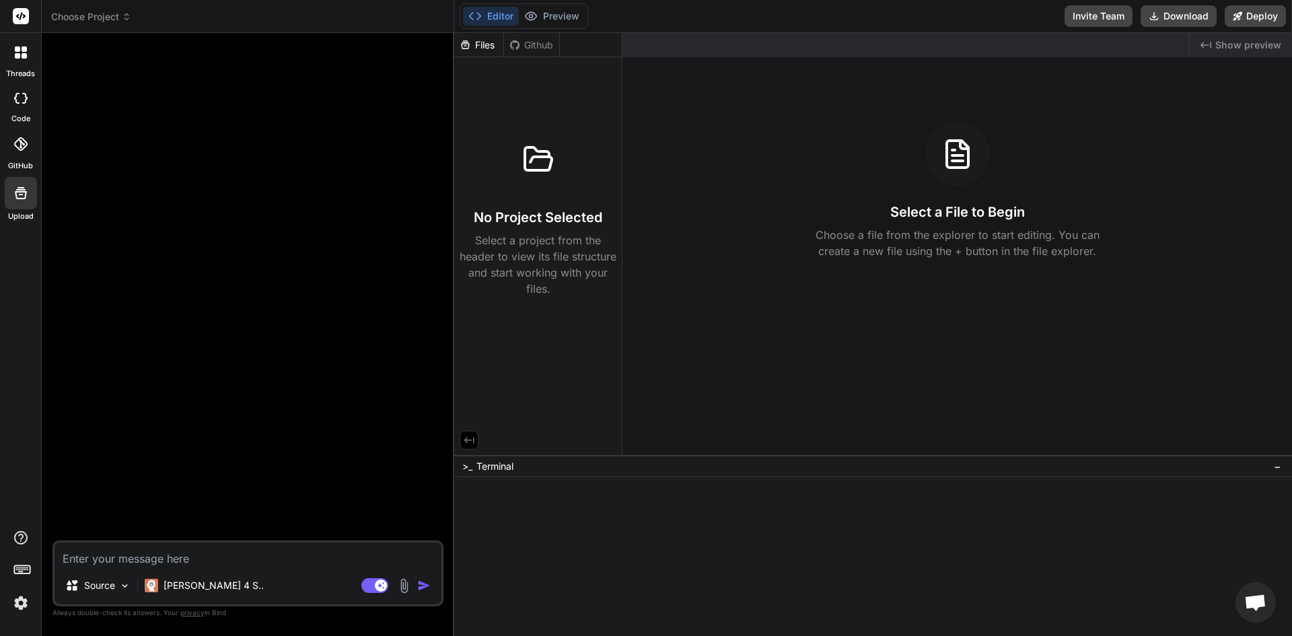
click at [20, 600] on img at bounding box center [20, 603] width 23 height 23
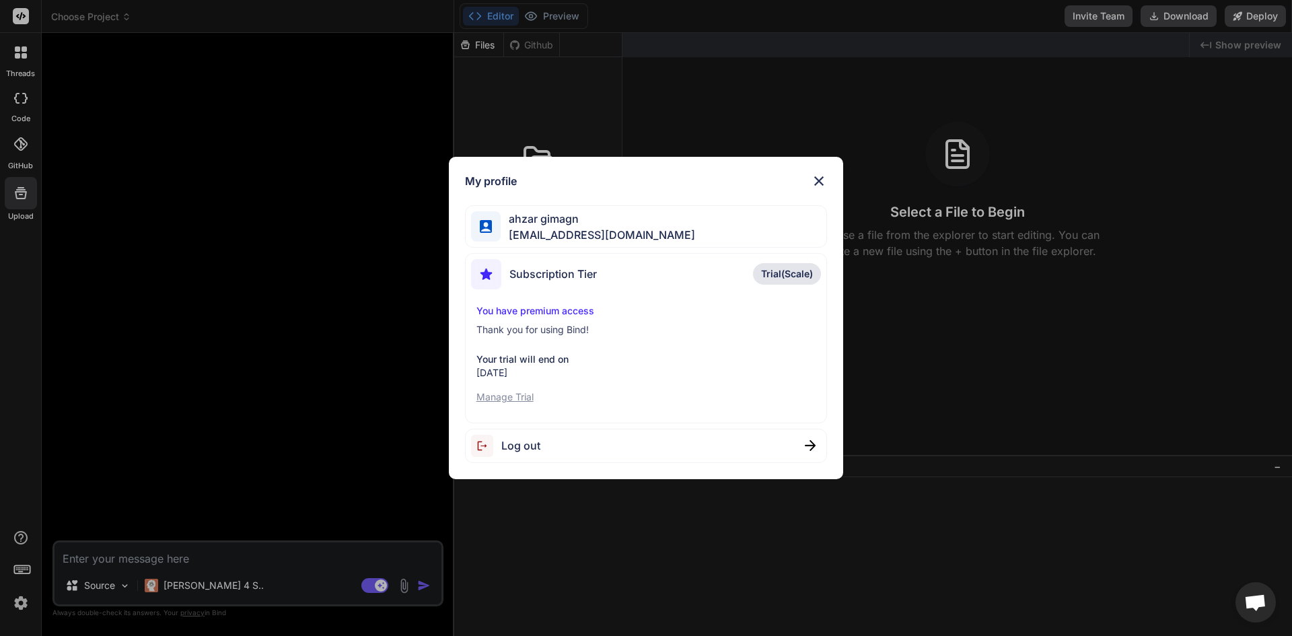
click at [814, 177] on img at bounding box center [819, 181] width 16 height 16
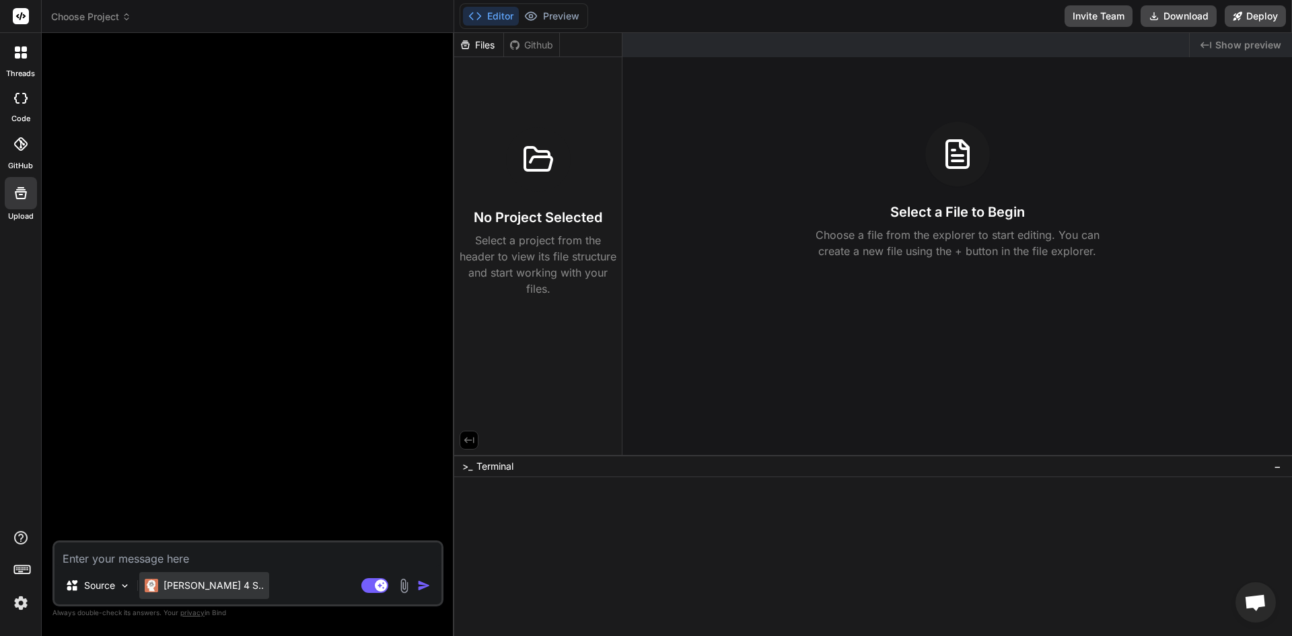
click at [149, 591] on img at bounding box center [151, 585] width 13 height 13
click at [171, 579] on p "[PERSON_NAME] 4 S.." at bounding box center [214, 585] width 100 height 13
click at [94, 595] on div "Source" at bounding box center [98, 585] width 76 height 27
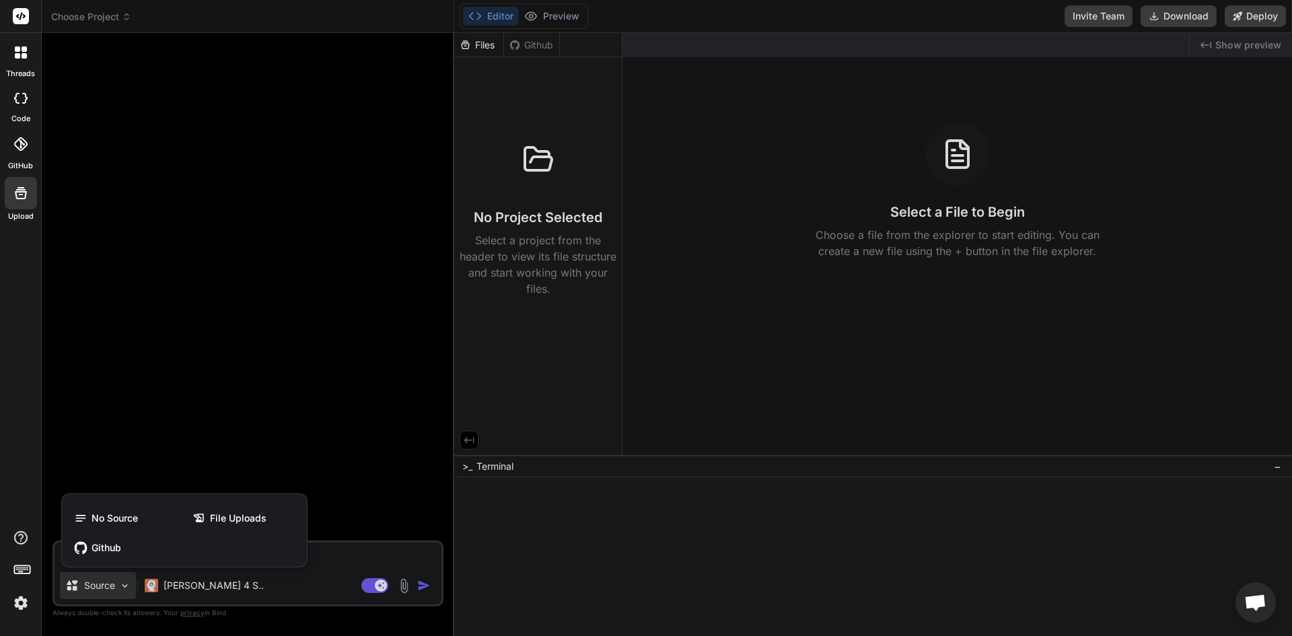
click at [266, 596] on div at bounding box center [646, 318] width 1292 height 636
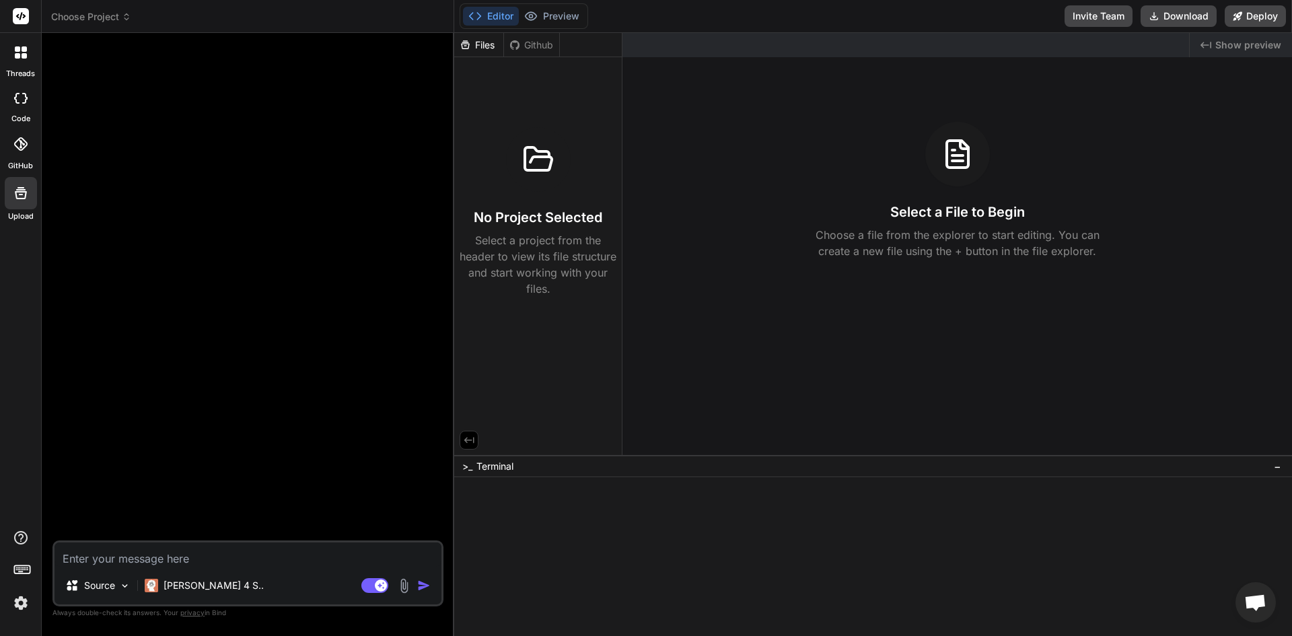
click at [24, 57] on icon at bounding box center [24, 55] width 5 height 5
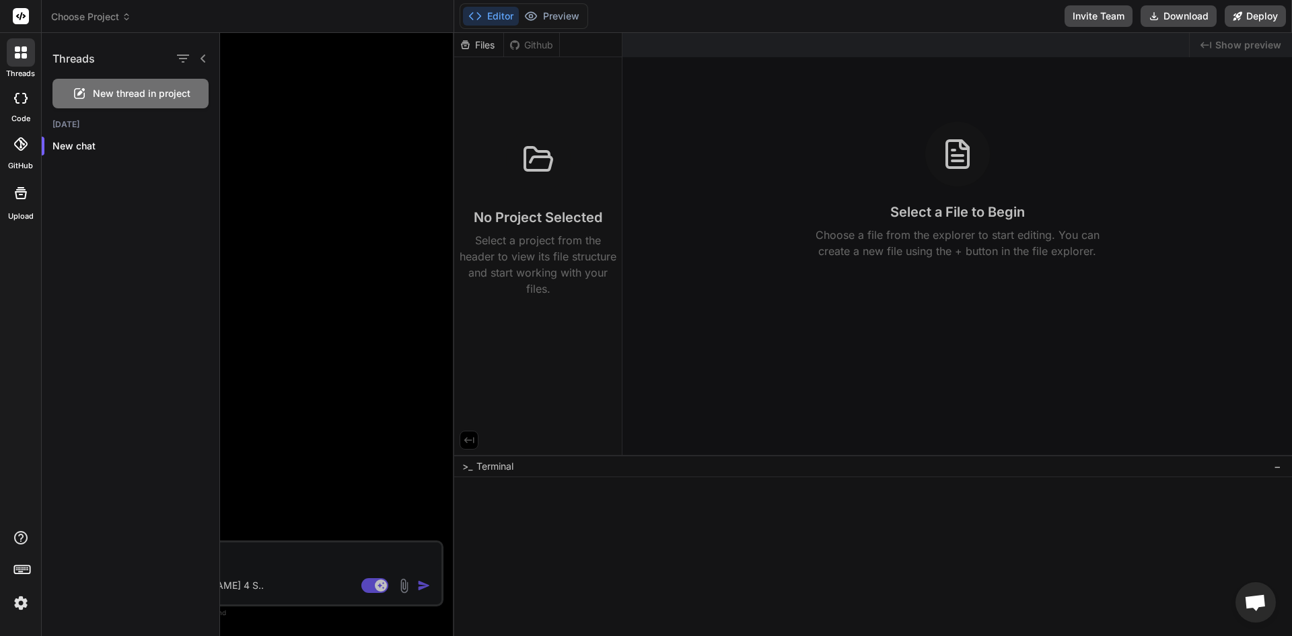
click at [26, 98] on icon at bounding box center [24, 98] width 5 height 11
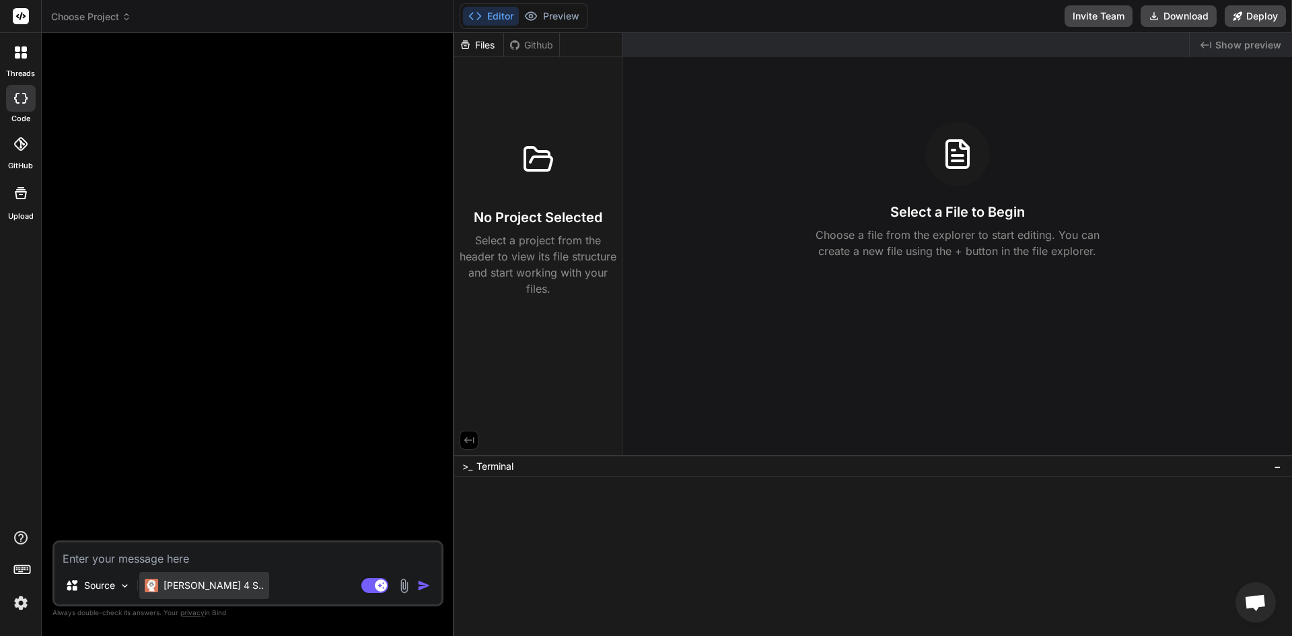
click at [202, 588] on p "[PERSON_NAME] 4 S.." at bounding box center [214, 585] width 100 height 13
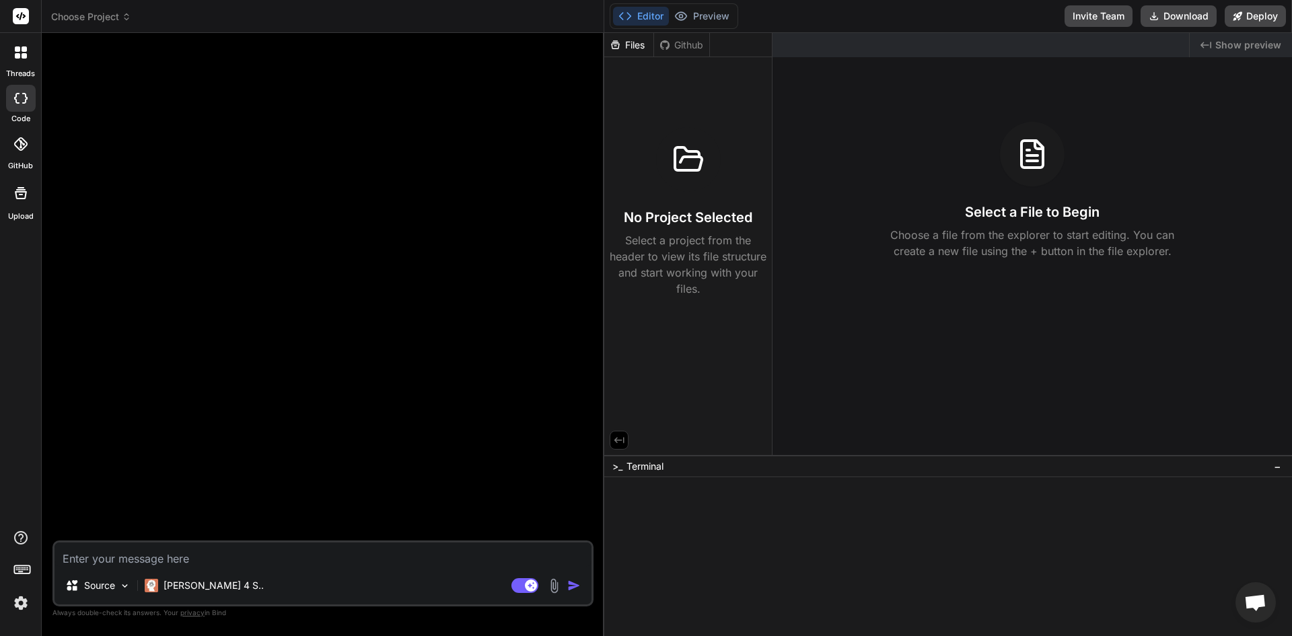
drag, startPoint x: 454, startPoint y: 466, endPoint x: 590, endPoint y: 471, distance: 135.4
click at [590, 471] on div "Bind AI Web Search Created with Pixso. Code Generator Source [PERSON_NAME] 4 S.…" at bounding box center [323, 334] width 563 height 603
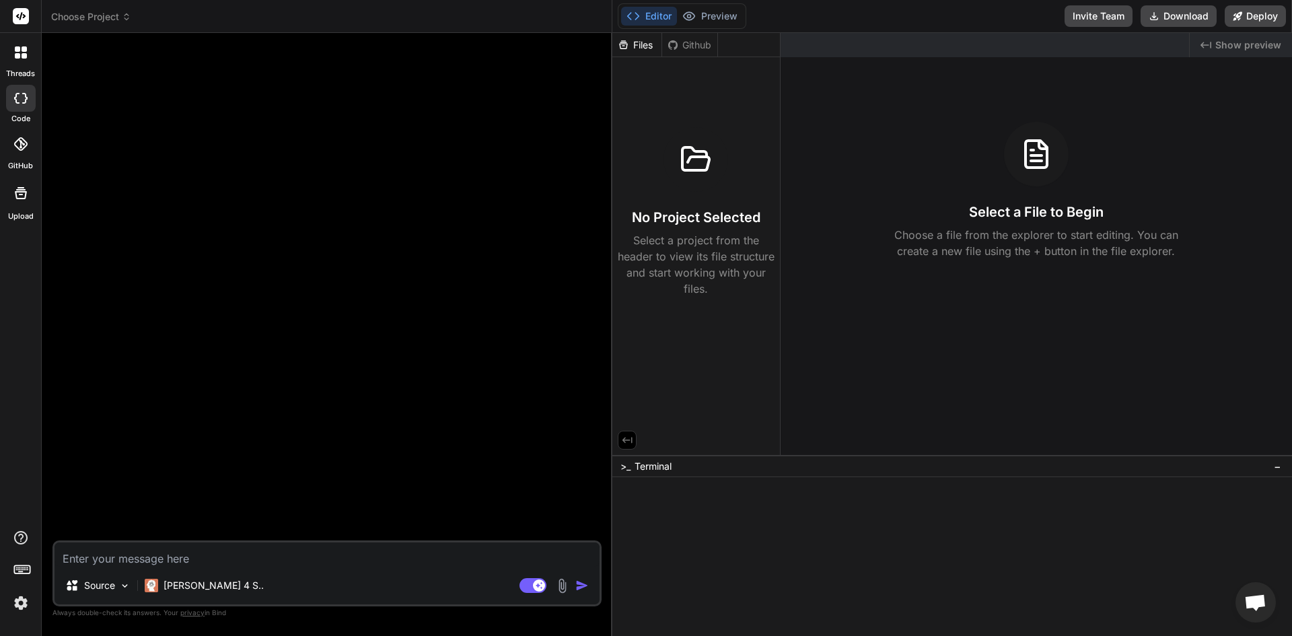
click at [612, 468] on div ">_ Terminal −" at bounding box center [952, 466] width 680 height 22
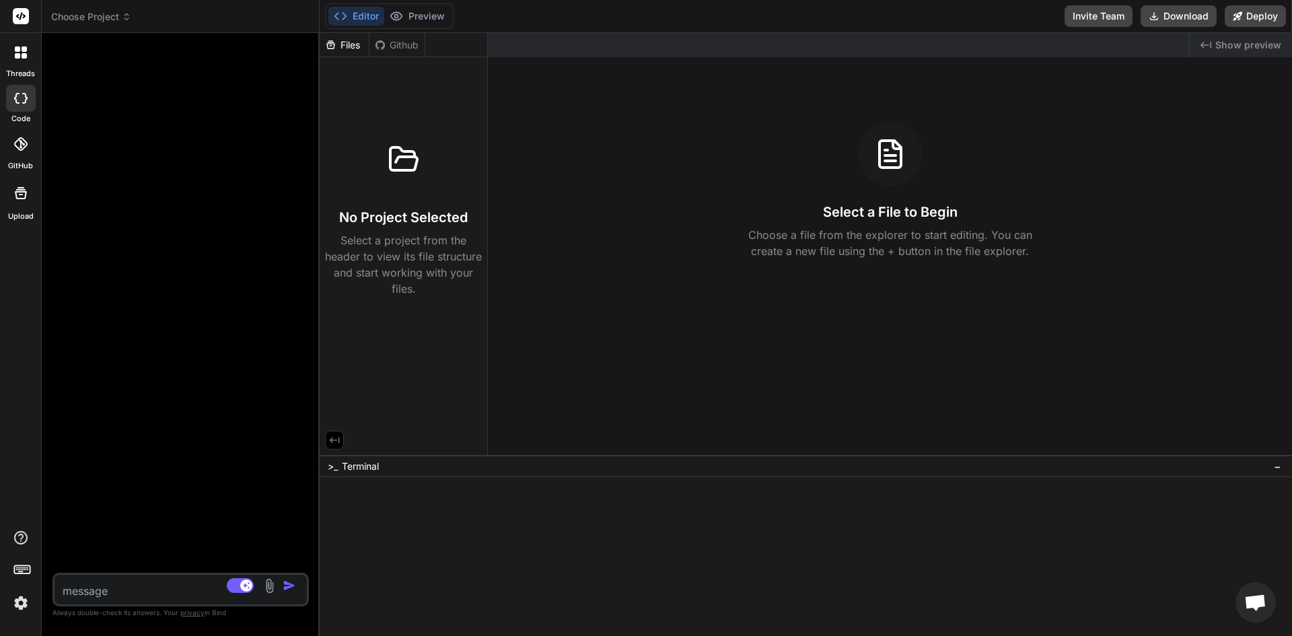
drag, startPoint x: 611, startPoint y: 458, endPoint x: 225, endPoint y: 476, distance: 386.7
click at [225, 476] on div "Bind AI Web Search Created with Pixso. Code Generator Source [PERSON_NAME] 4 S.…" at bounding box center [181, 334] width 278 height 603
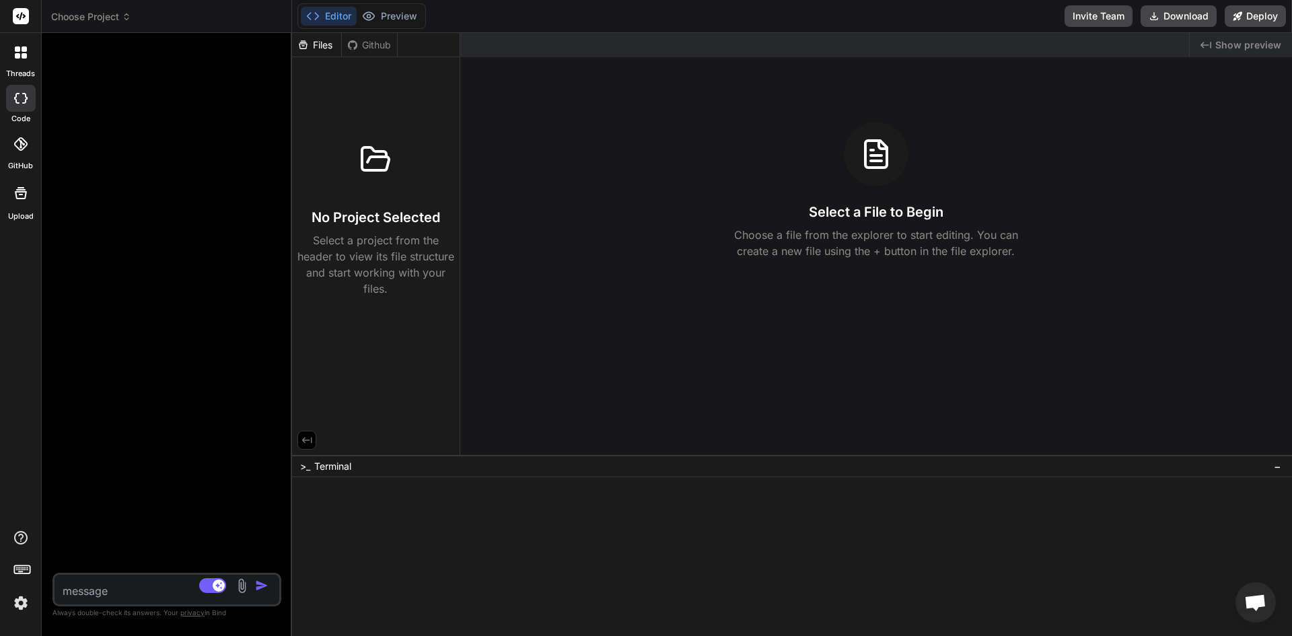
click at [120, 585] on textarea at bounding box center [148, 587] width 187 height 24
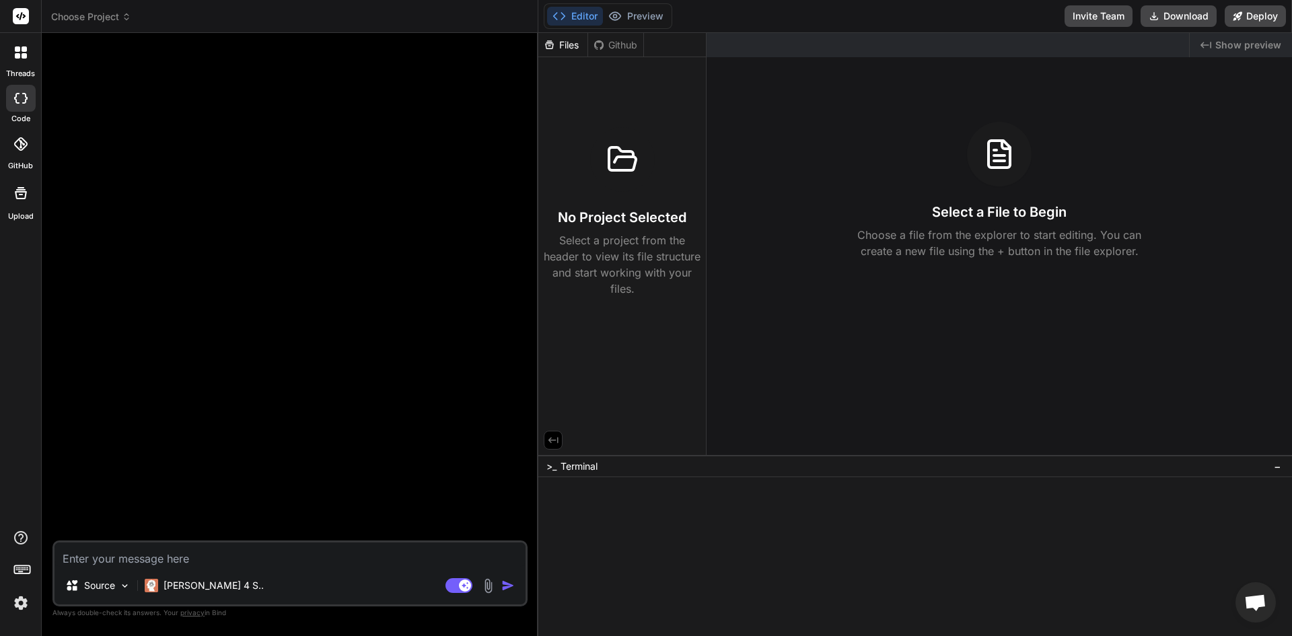
drag, startPoint x: 290, startPoint y: 409, endPoint x: 547, endPoint y: 462, distance: 262.5
click at [538, 462] on div "Bind AI Web Search Created with Pixso. Code Generator Source [PERSON_NAME] 4 S.…" at bounding box center [290, 334] width 497 height 603
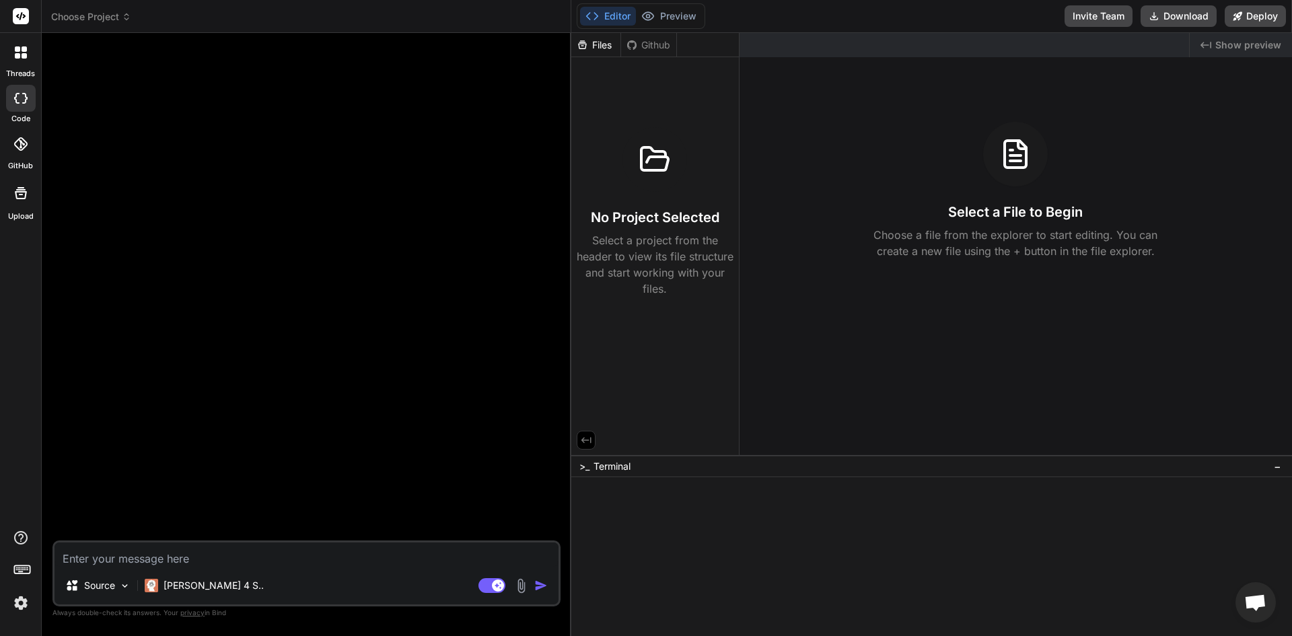
click at [334, 557] on textarea at bounding box center [307, 554] width 504 height 24
type textarea "x"
type textarea "k"
type textarea "x"
type textarea "ka"
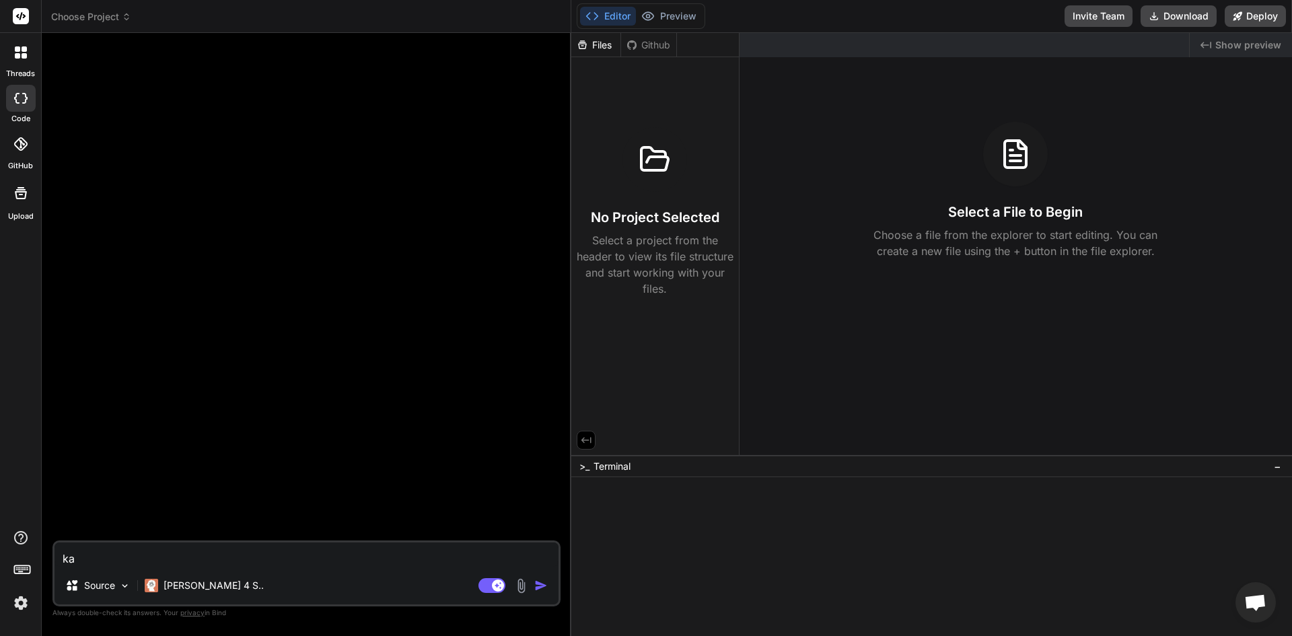
type textarea "x"
type textarea "kam"
type textarea "x"
type textarea "kamu"
type textarea "x"
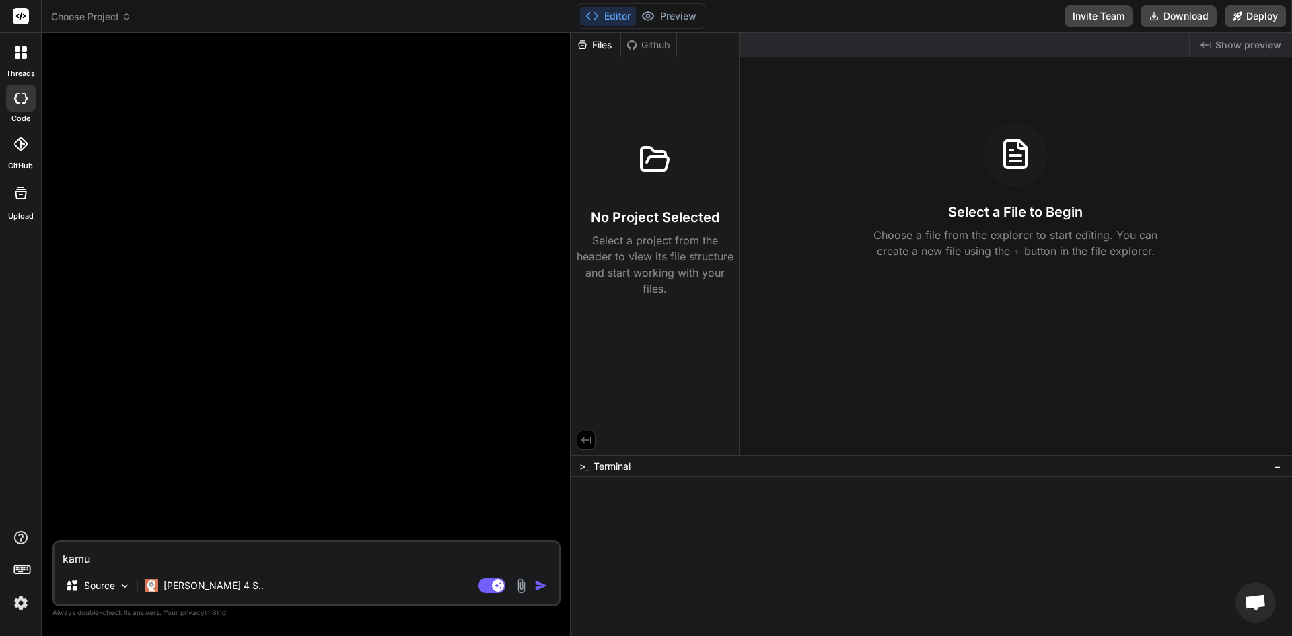
type textarea "kamu"
type textarea "x"
type textarea "kamu p"
type textarea "x"
type textarea "kamu pa"
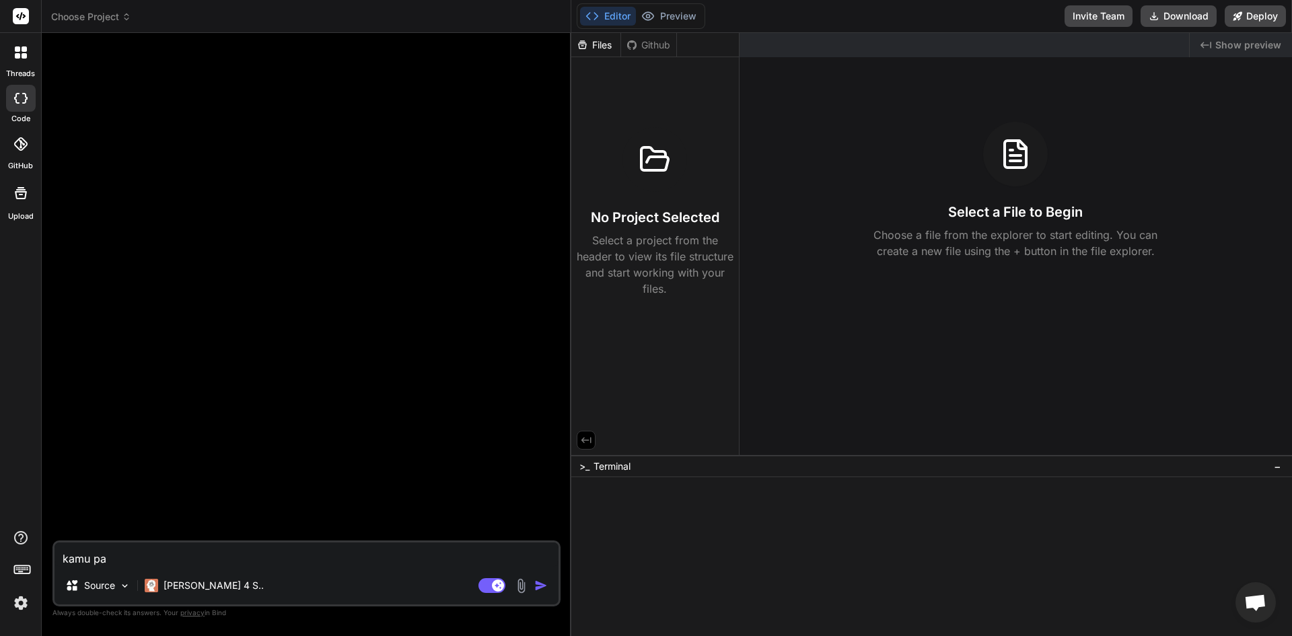
type textarea "x"
type textarea "kamu pak"
type textarea "x"
type textarea "kamu paka"
type textarea "x"
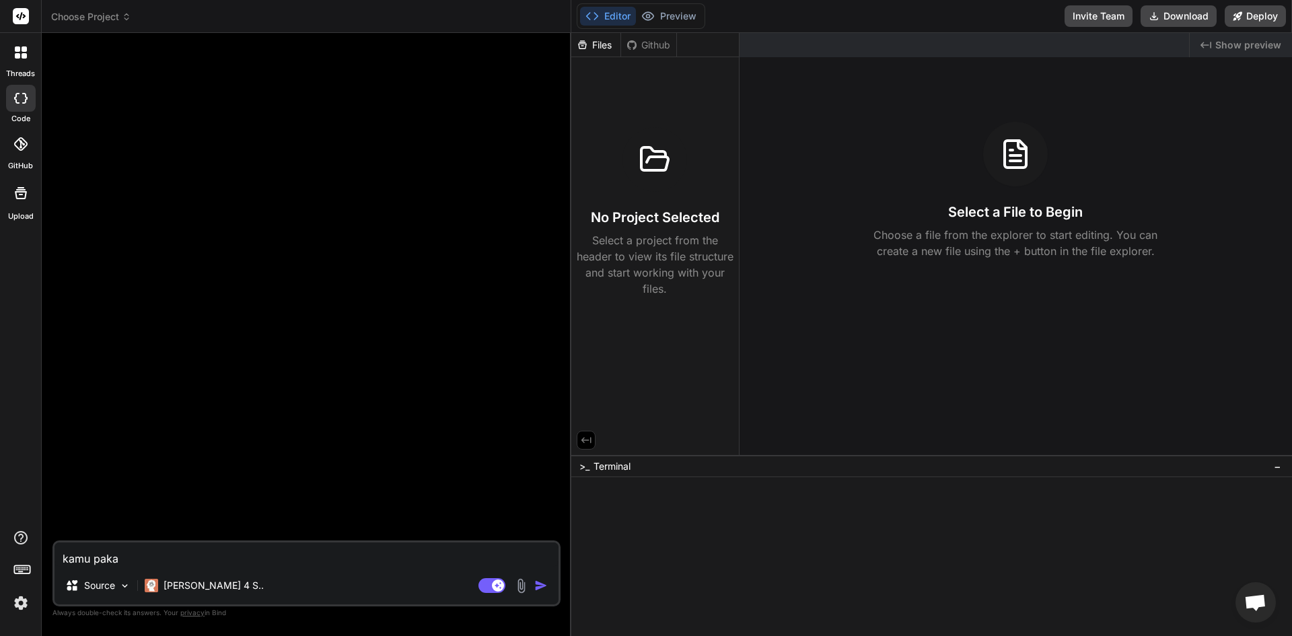
type textarea "kamu pakai"
type textarea "x"
type textarea "kamu pakai"
type textarea "x"
type textarea "kamu pakai m"
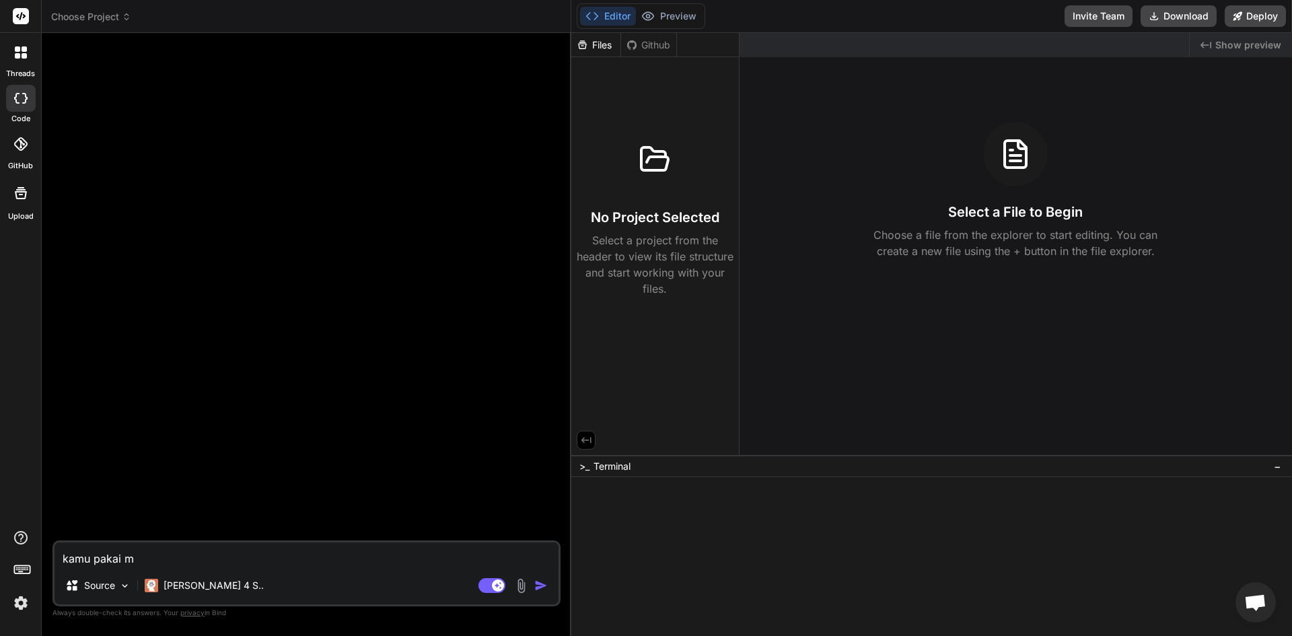
type textarea "x"
type textarea "kamu pakai mo"
type textarea "x"
type textarea "kamu pakai mod"
type textarea "x"
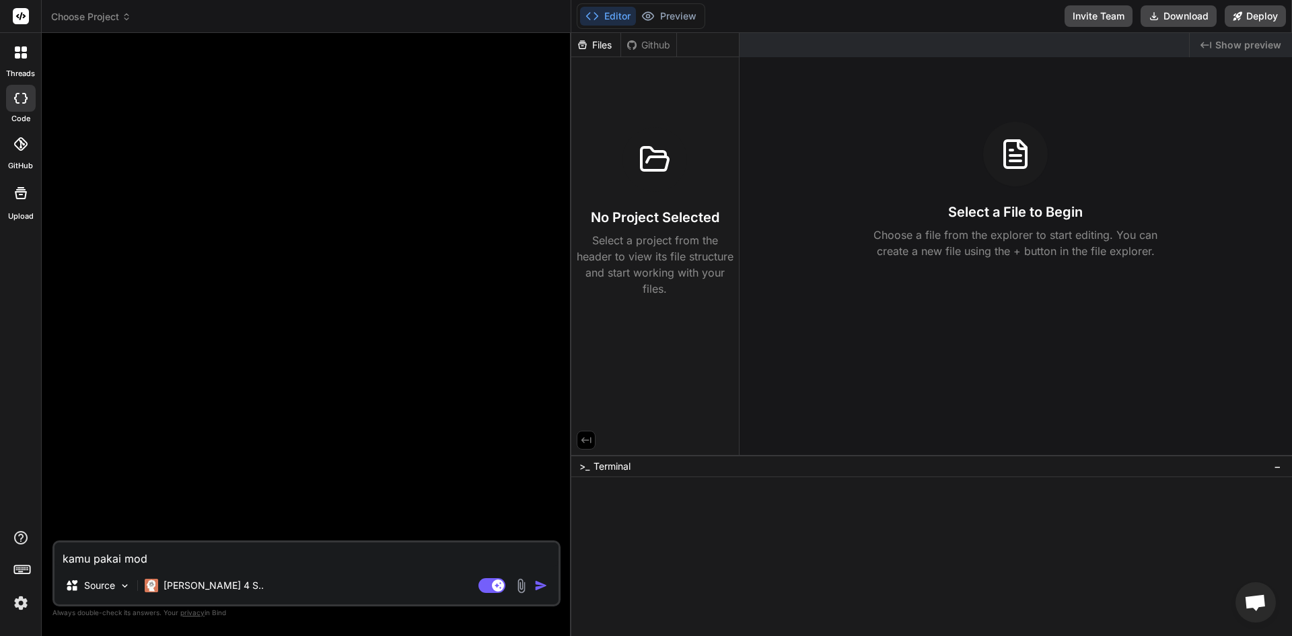
type textarea "kamu pakai mode"
type textarea "x"
type textarea "kamu pakai model"
type textarea "x"
type textarea "kamu pakai model"
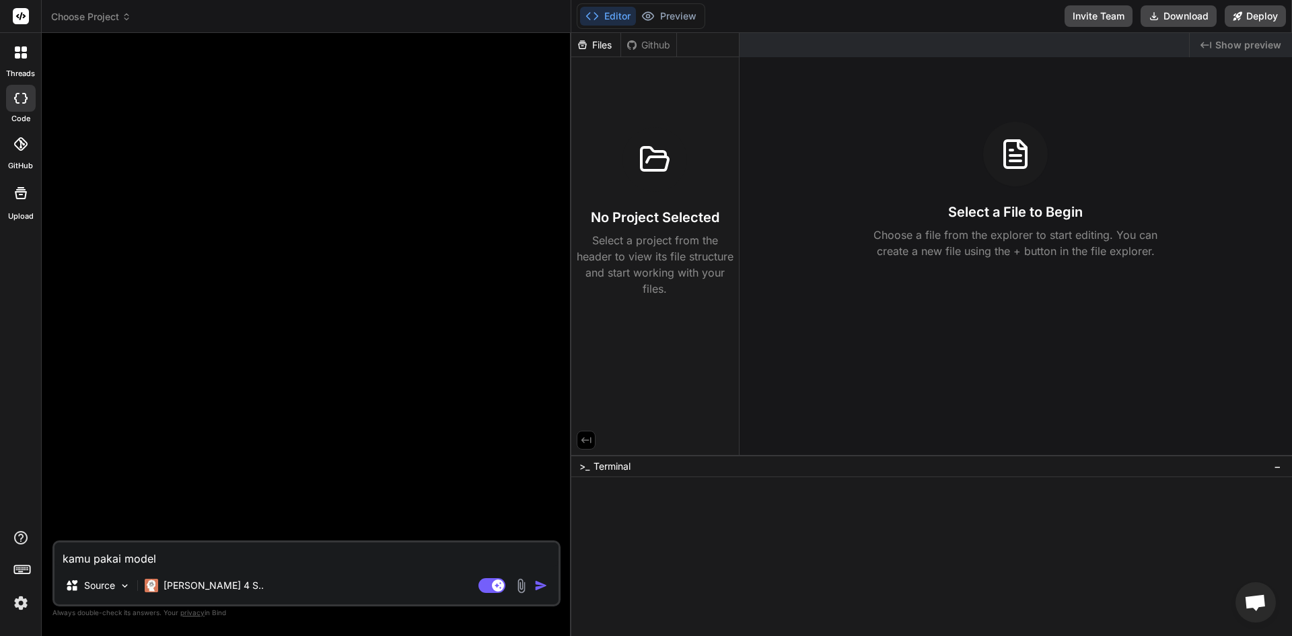
type textarea "x"
type textarea "kamu pakai model a"
type textarea "x"
type textarea "kamu pakai model ap"
type textarea "x"
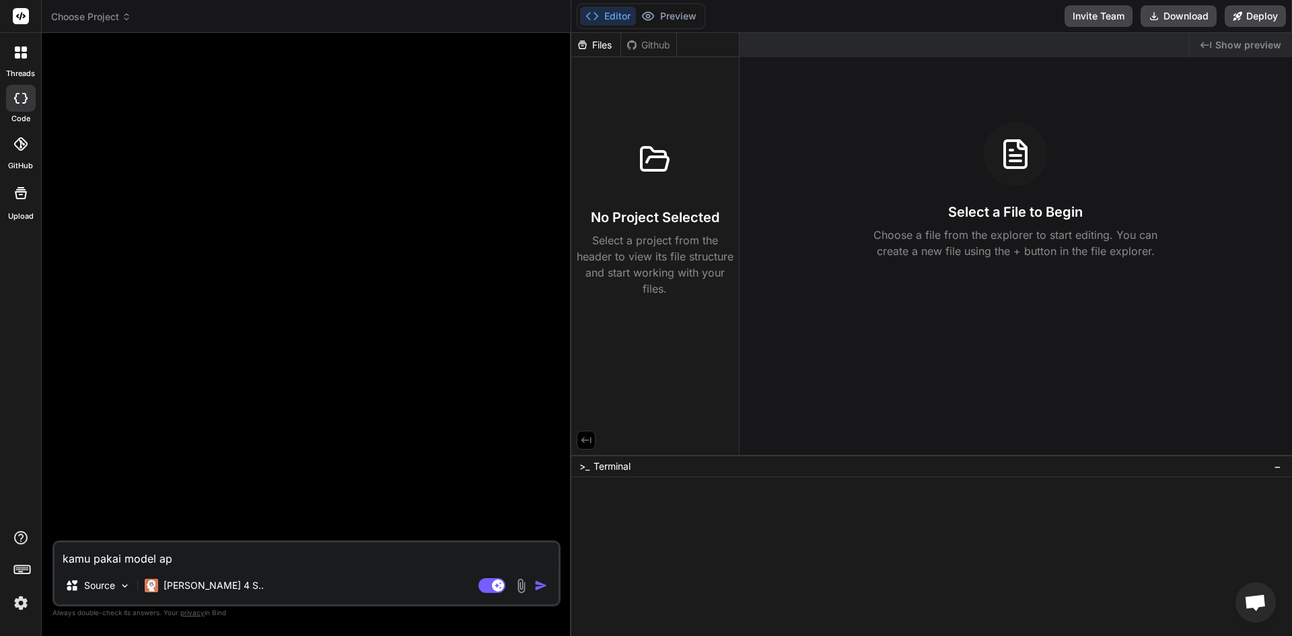
type textarea "kamu pakai model apa"
type textarea "x"
click at [323, 516] on p "Try again" at bounding box center [315, 516] width 42 height 13
click at [300, 516] on p "Try again" at bounding box center [315, 516] width 42 height 13
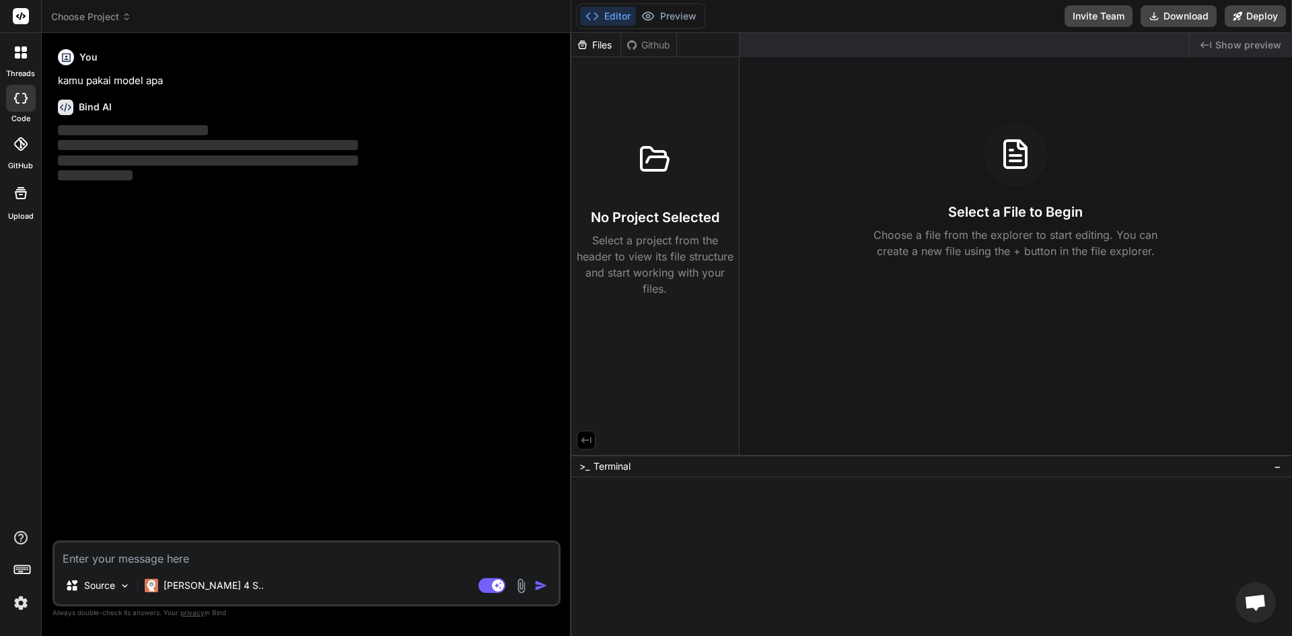
type textarea "x"
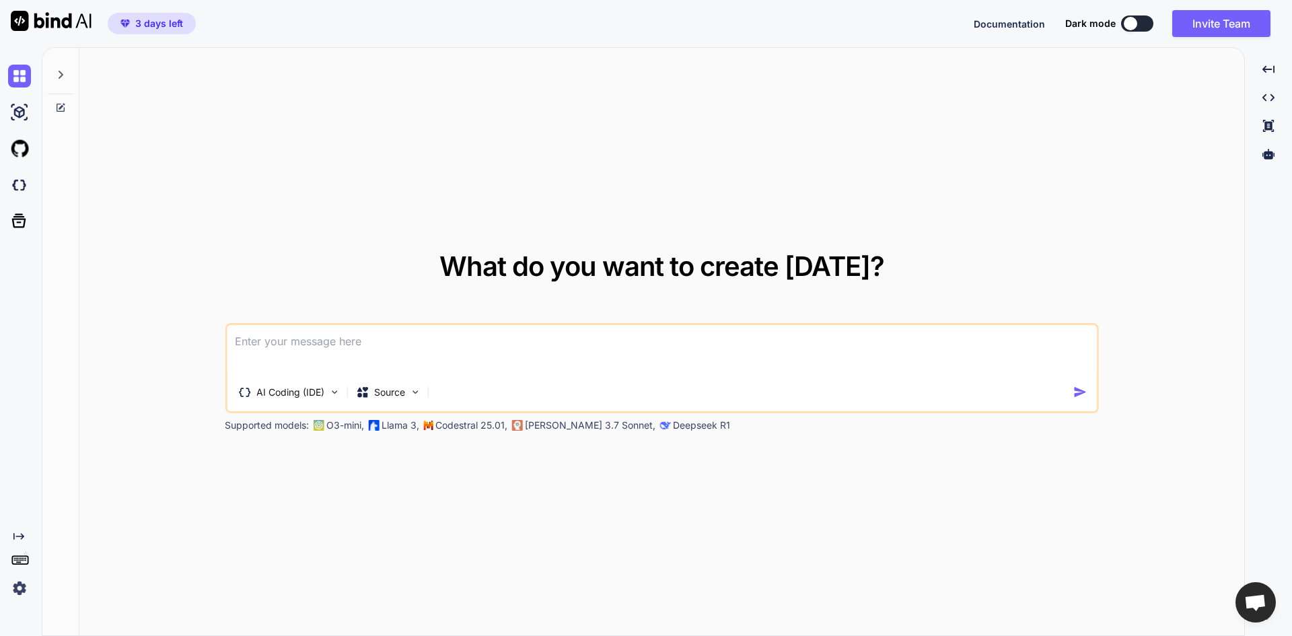
click at [16, 584] on img at bounding box center [19, 588] width 23 height 23
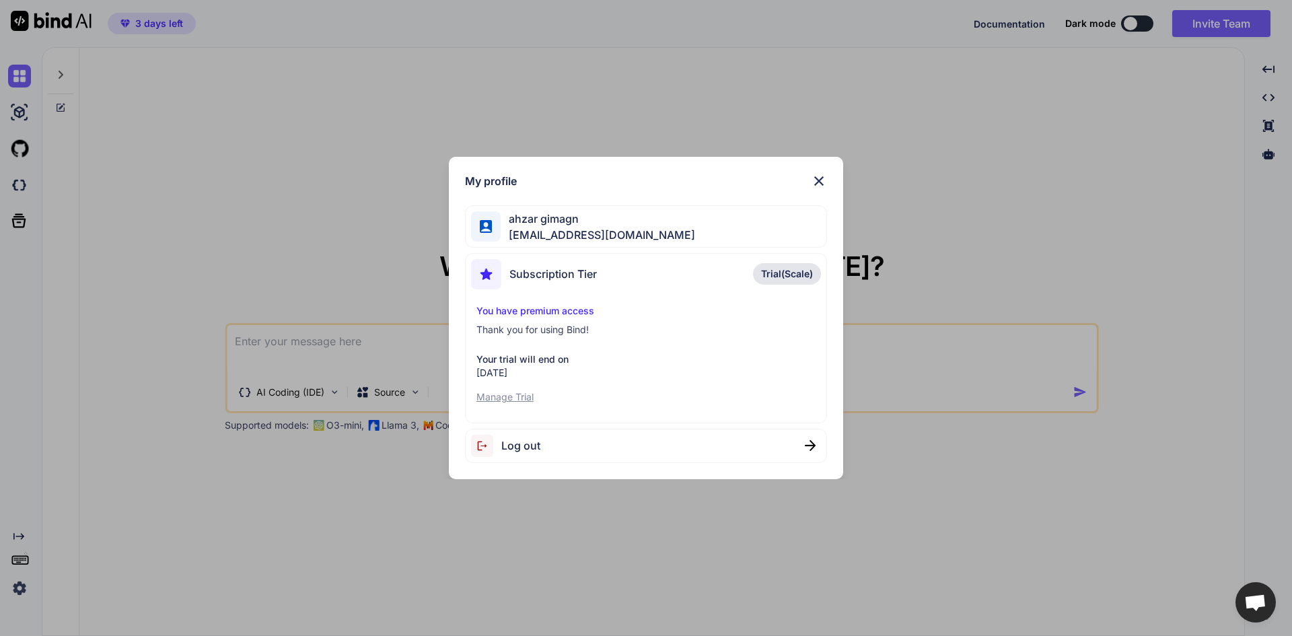
click at [513, 398] on p "Manage Trial" at bounding box center [646, 396] width 340 height 13
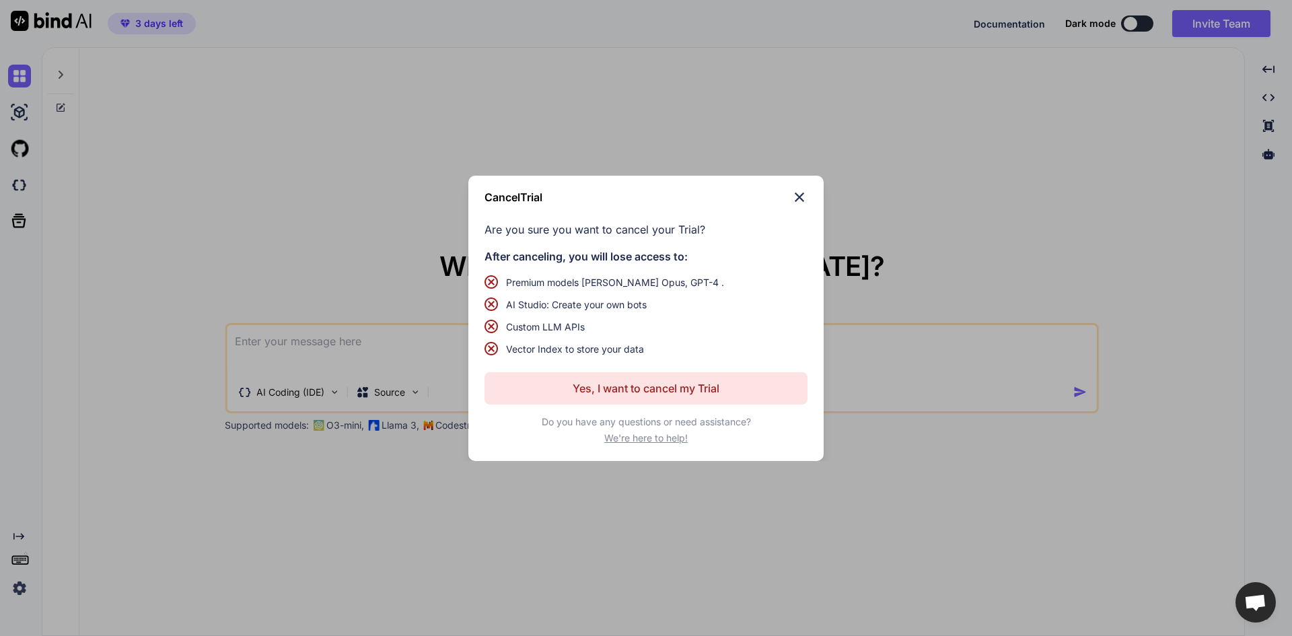
click at [802, 190] on img at bounding box center [799, 197] width 16 height 16
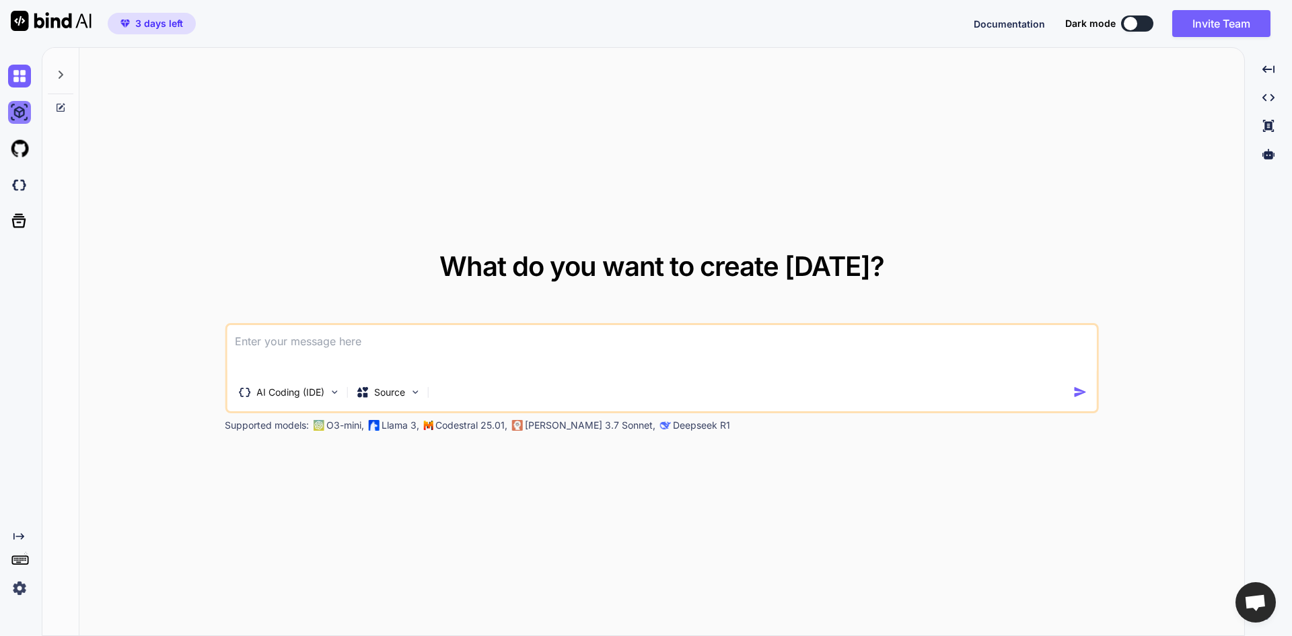
click at [21, 121] on img at bounding box center [19, 112] width 23 height 23
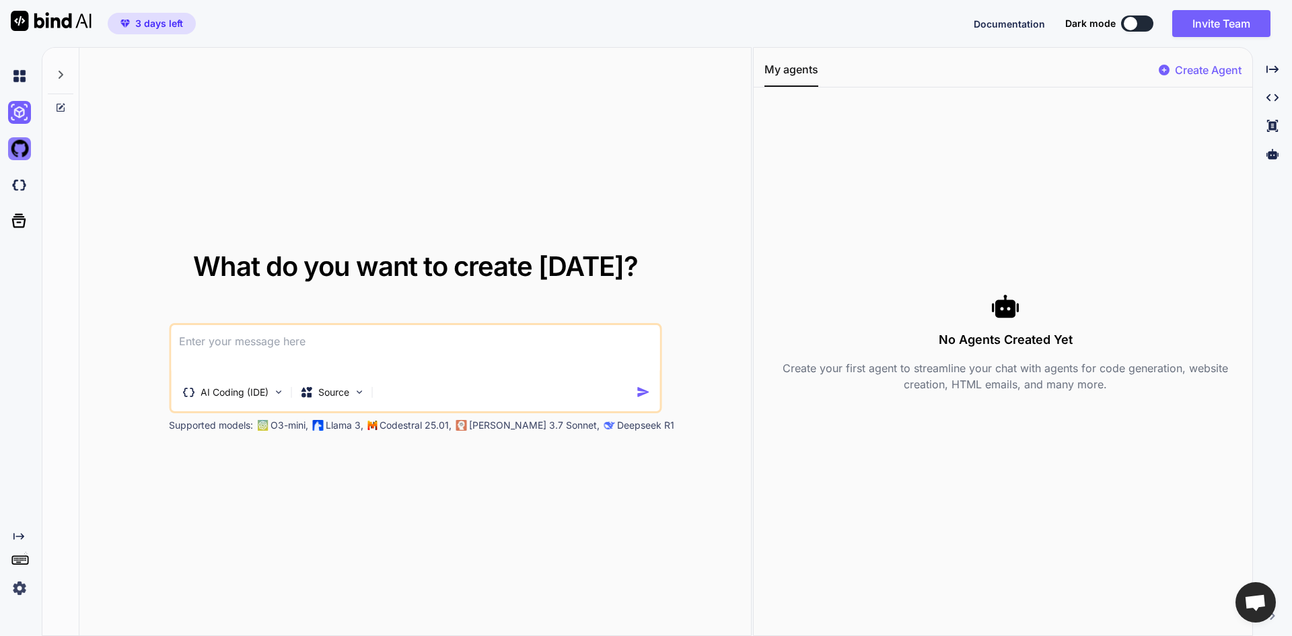
click at [15, 149] on img at bounding box center [19, 148] width 23 height 23
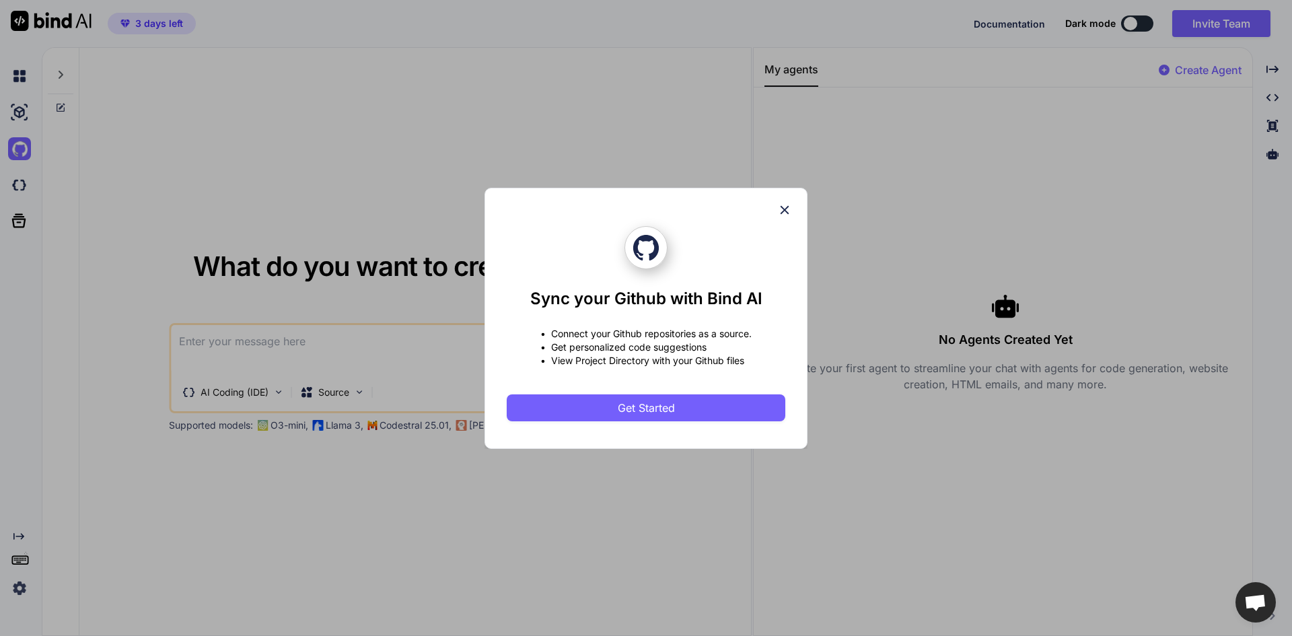
click at [783, 213] on icon at bounding box center [784, 210] width 15 height 15
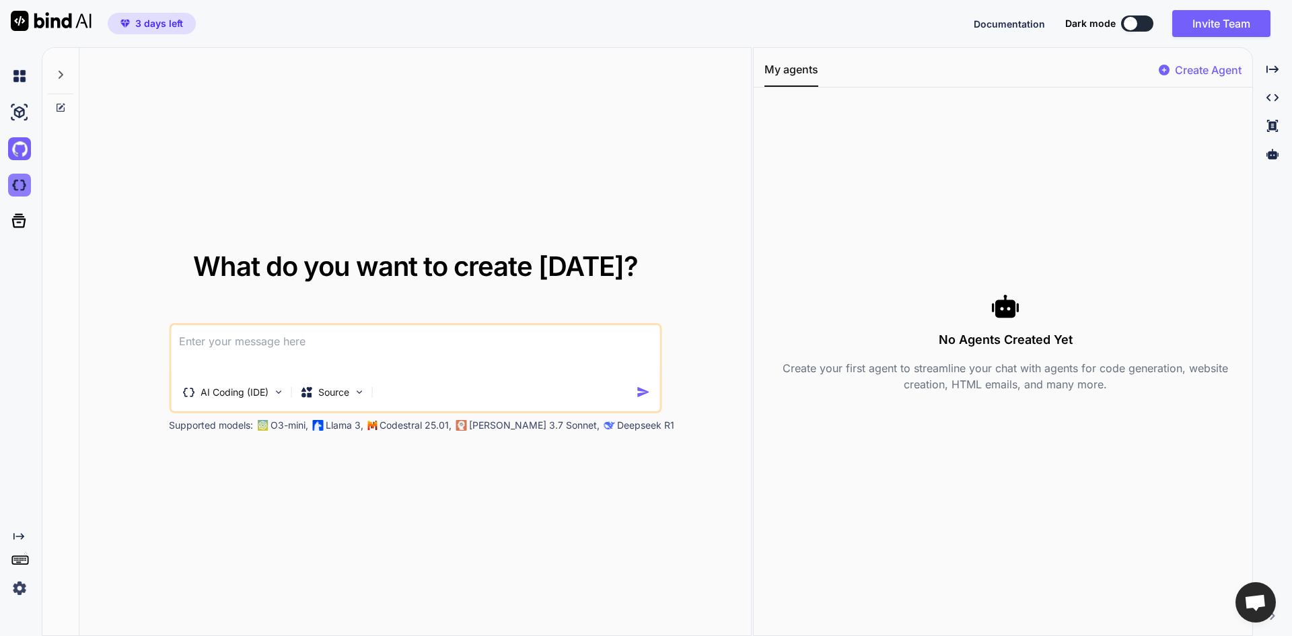
click at [28, 177] on img at bounding box center [19, 185] width 23 height 23
click at [1179, 73] on p "Create Agent" at bounding box center [1208, 70] width 67 height 16
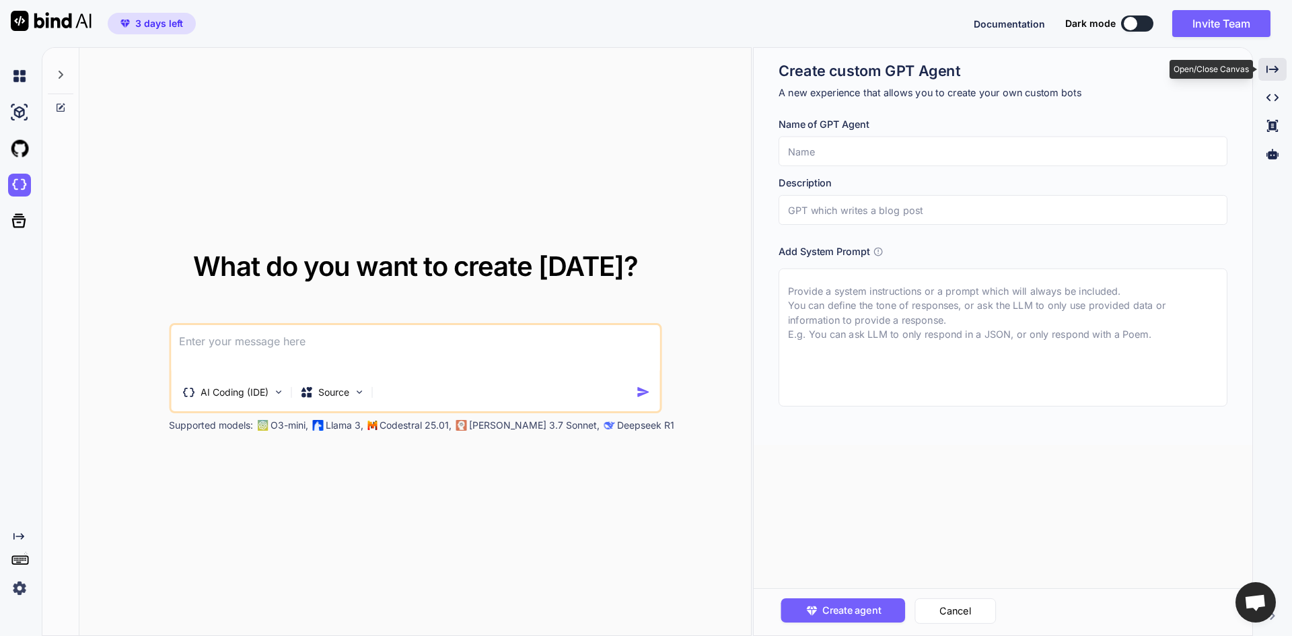
click at [1271, 63] on div "Created with Pixso." at bounding box center [1272, 69] width 28 height 23
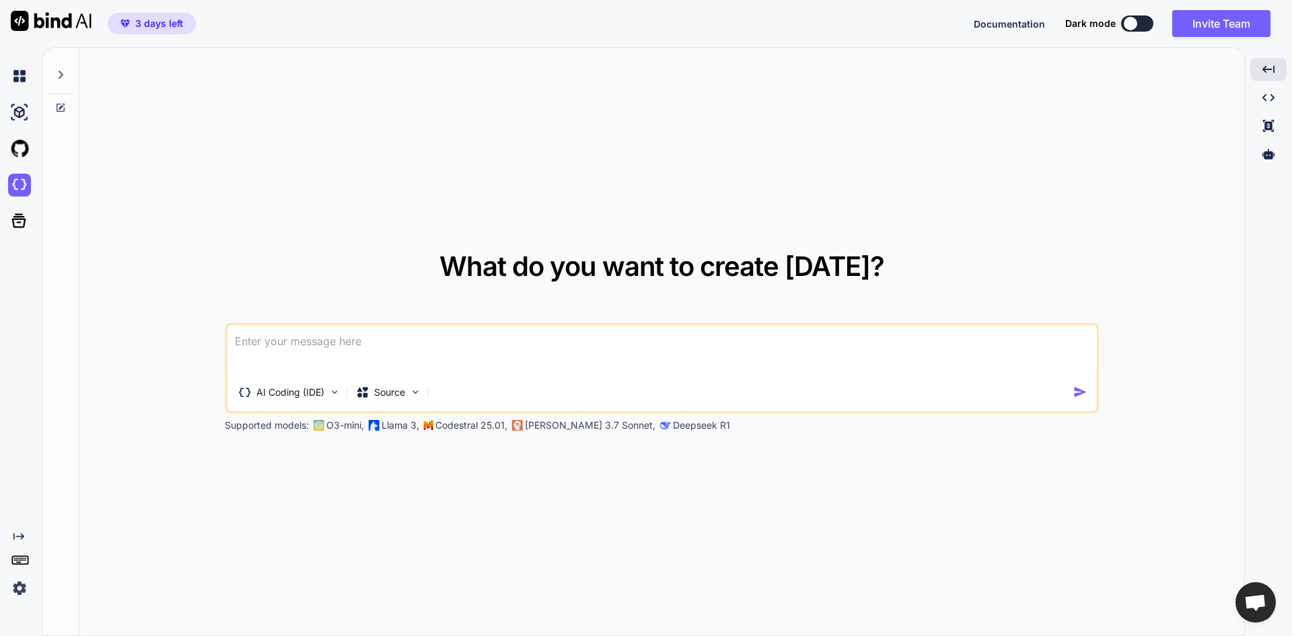
click at [509, 380] on div "AI Coding (IDE) Source" at bounding box center [650, 392] width 847 height 27
click at [559, 430] on p "Claude 3.7 Sonnet," at bounding box center [590, 425] width 131 height 13
click at [22, 233] on div at bounding box center [22, 220] width 28 height 35
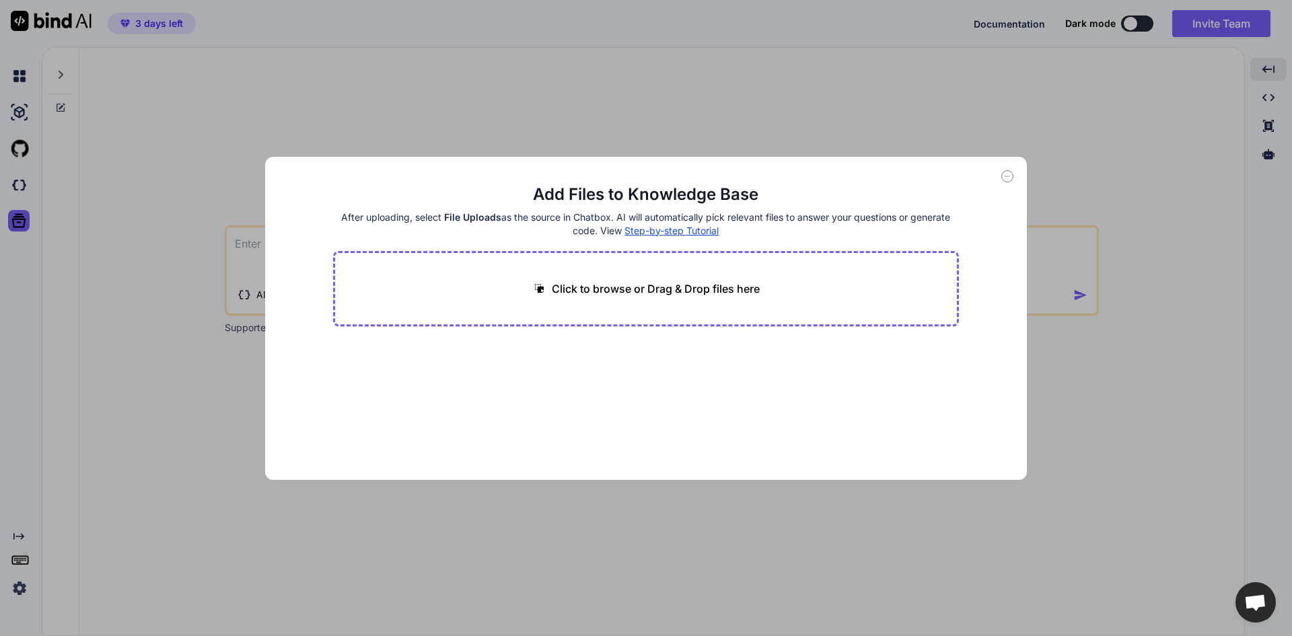
click at [46, 125] on div "Add Files to Knowledge Base After uploading, select File Uploads as the source …" at bounding box center [646, 318] width 1292 height 636
type textarea "x"
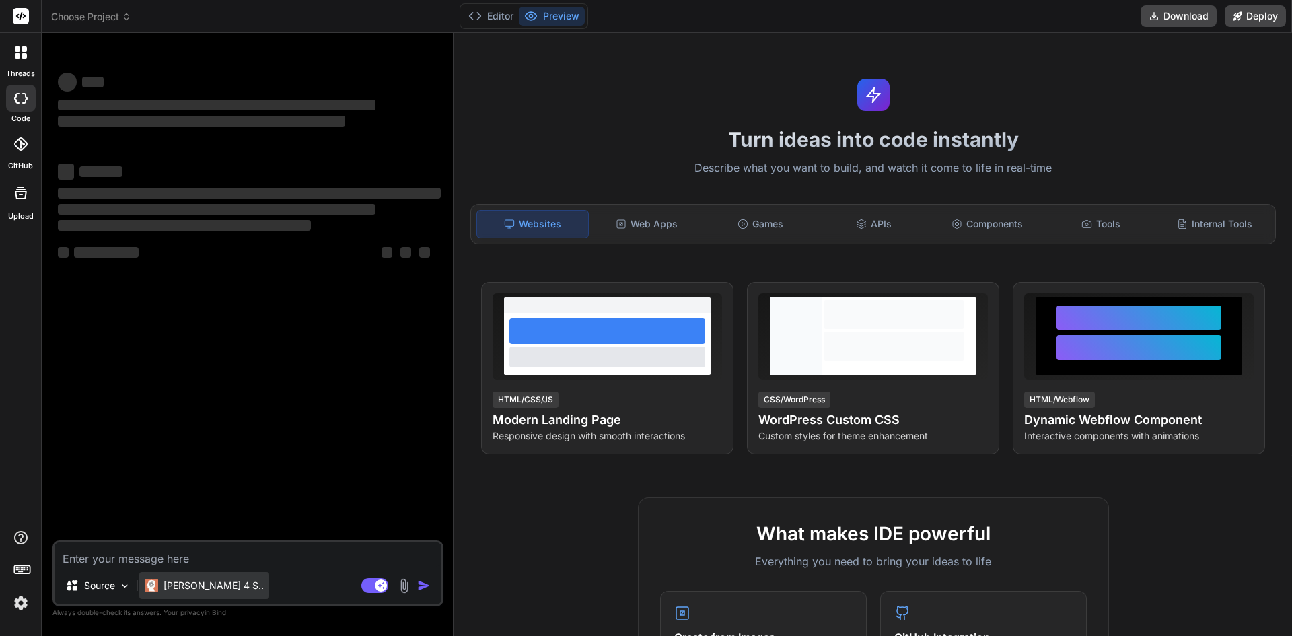
click at [197, 588] on p "[PERSON_NAME] 4 S.." at bounding box center [214, 585] width 100 height 13
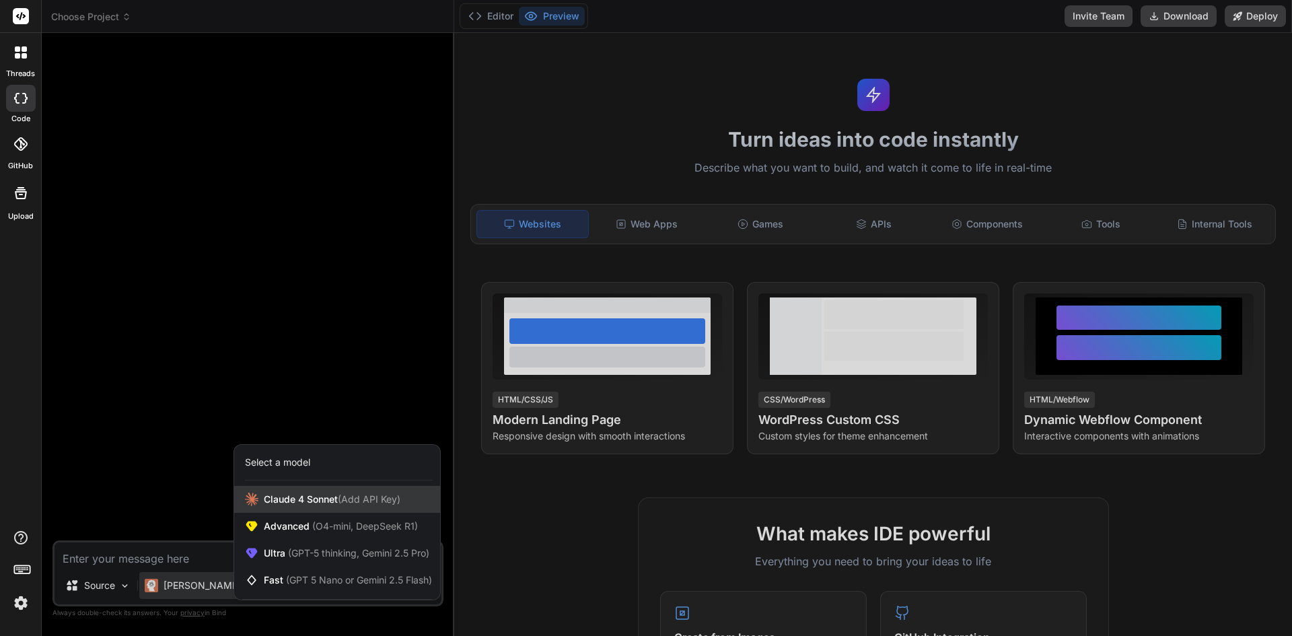
click at [314, 503] on span "[PERSON_NAME] 4 Sonnet (Add API Key)" at bounding box center [332, 499] width 137 height 13
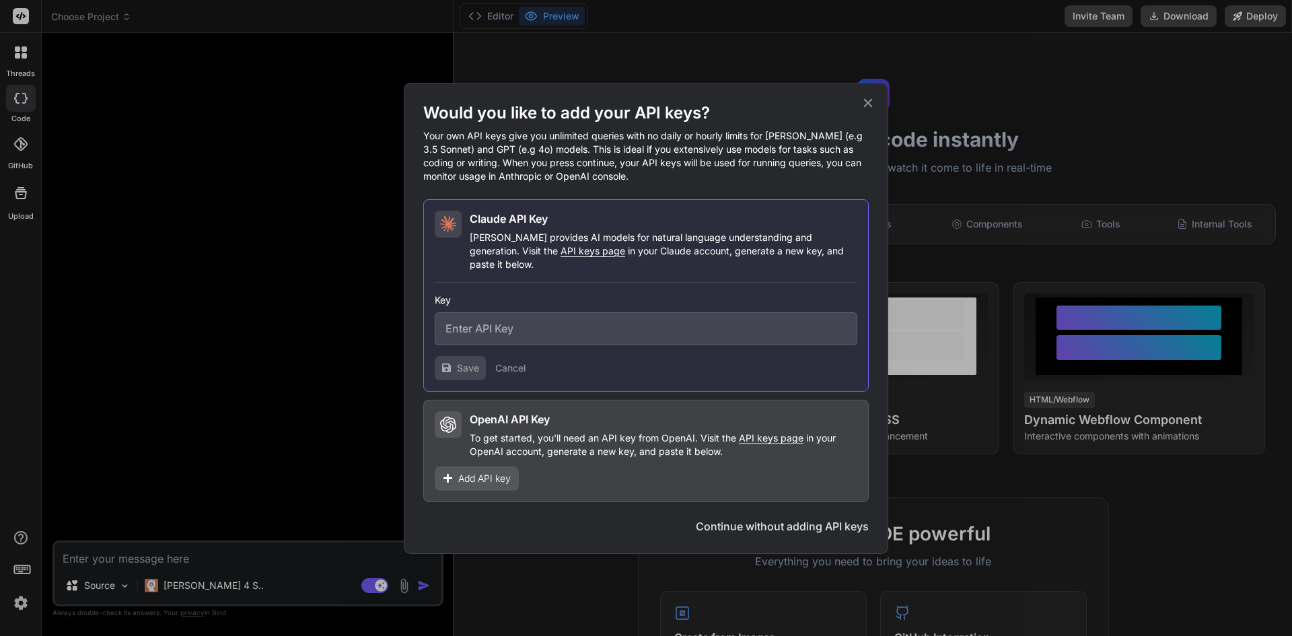
click at [866, 110] on icon at bounding box center [868, 103] width 15 height 15
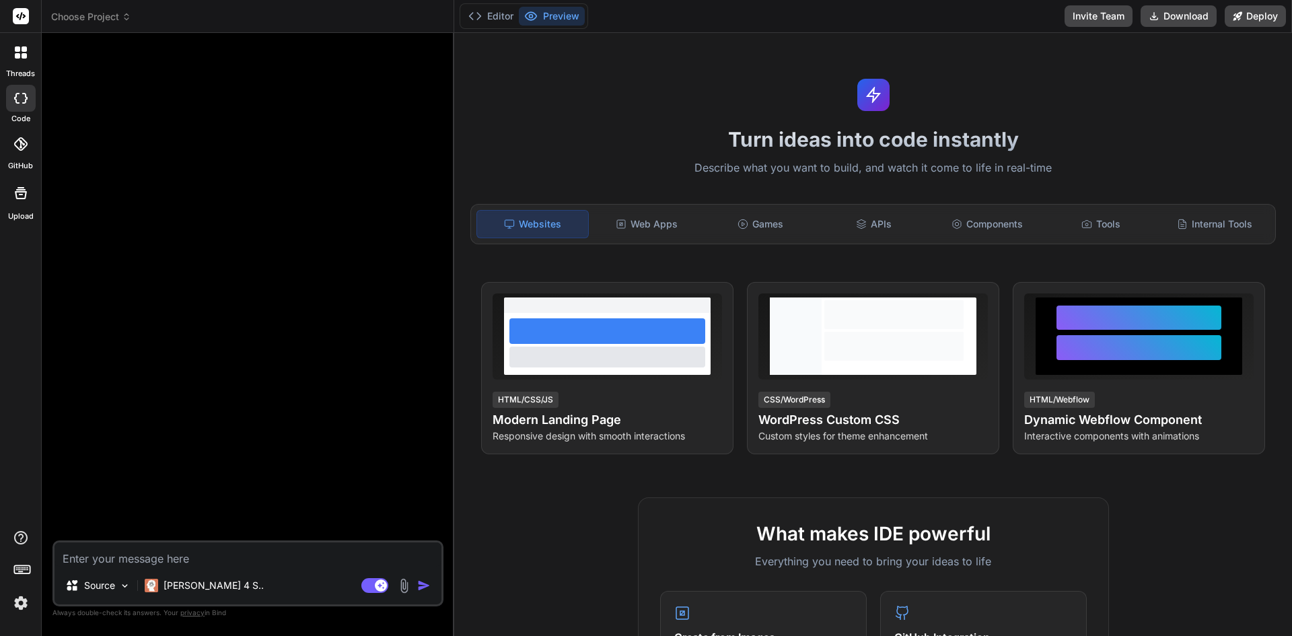
click at [451, 276] on div "Bind AI Web Search Created with Pixso. Code Generator Source [PERSON_NAME] 4 S.…" at bounding box center [248, 334] width 413 height 602
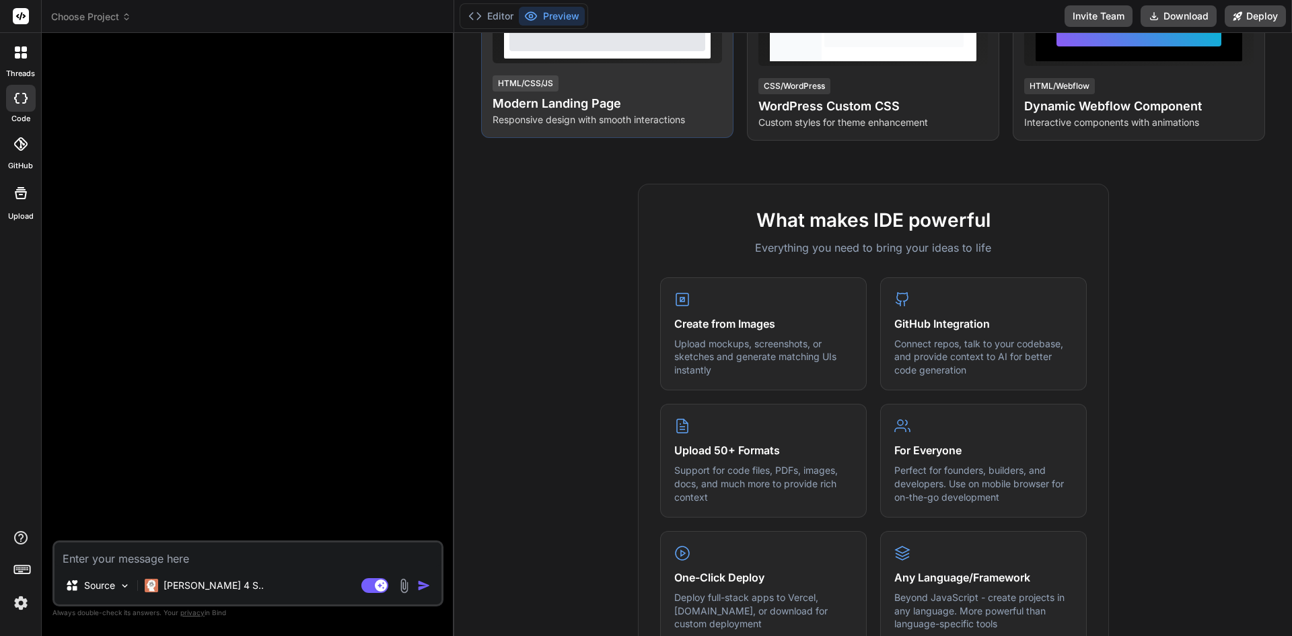
scroll to position [366, 0]
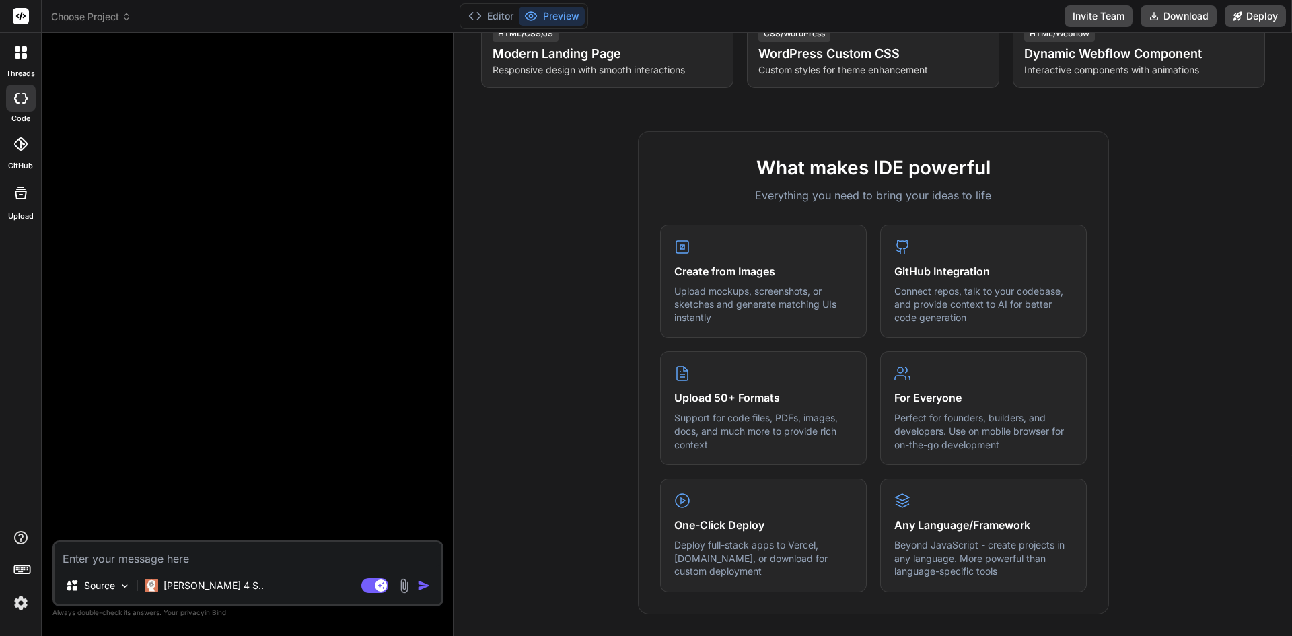
click at [14, 209] on div at bounding box center [21, 193] width 32 height 32
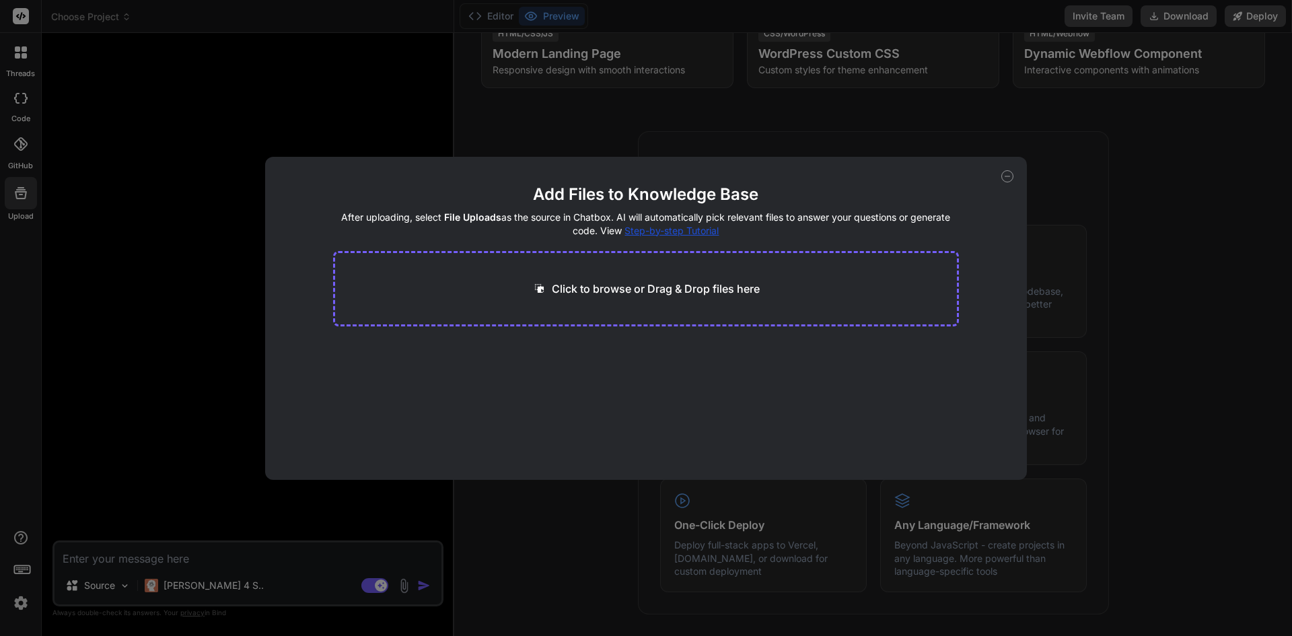
click at [269, 141] on div "Add Files to Knowledge Base After uploading, select File Uploads as the source …" at bounding box center [646, 318] width 1292 height 636
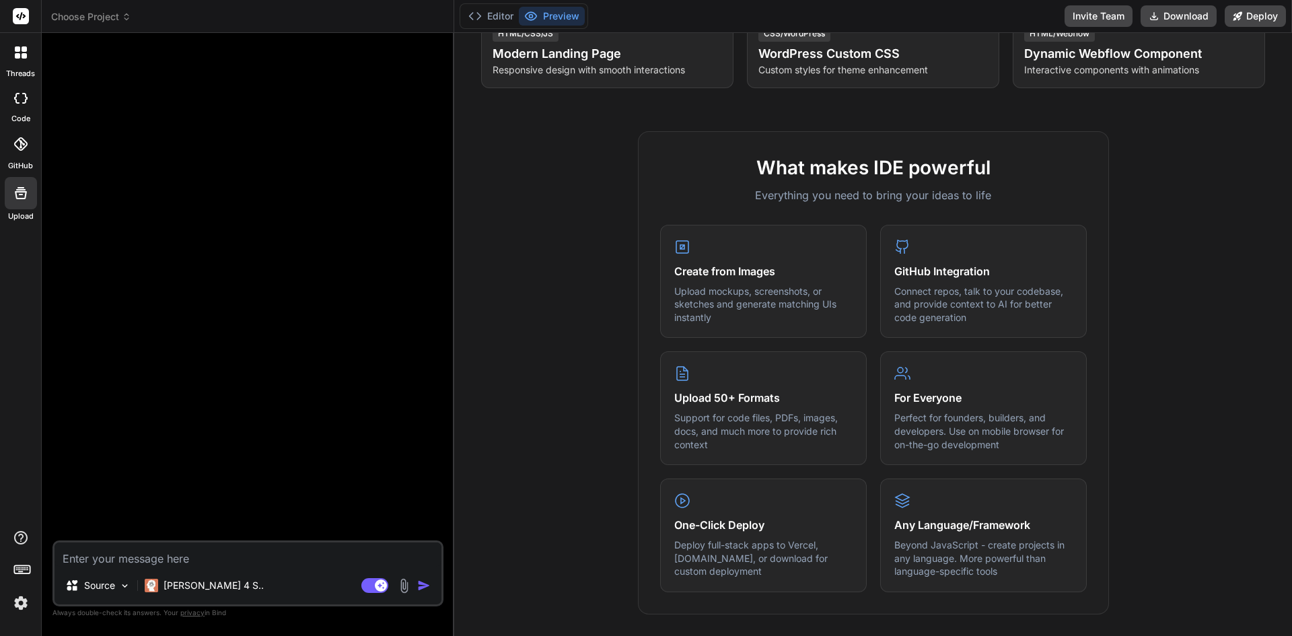
click at [11, 607] on img at bounding box center [20, 603] width 23 height 23
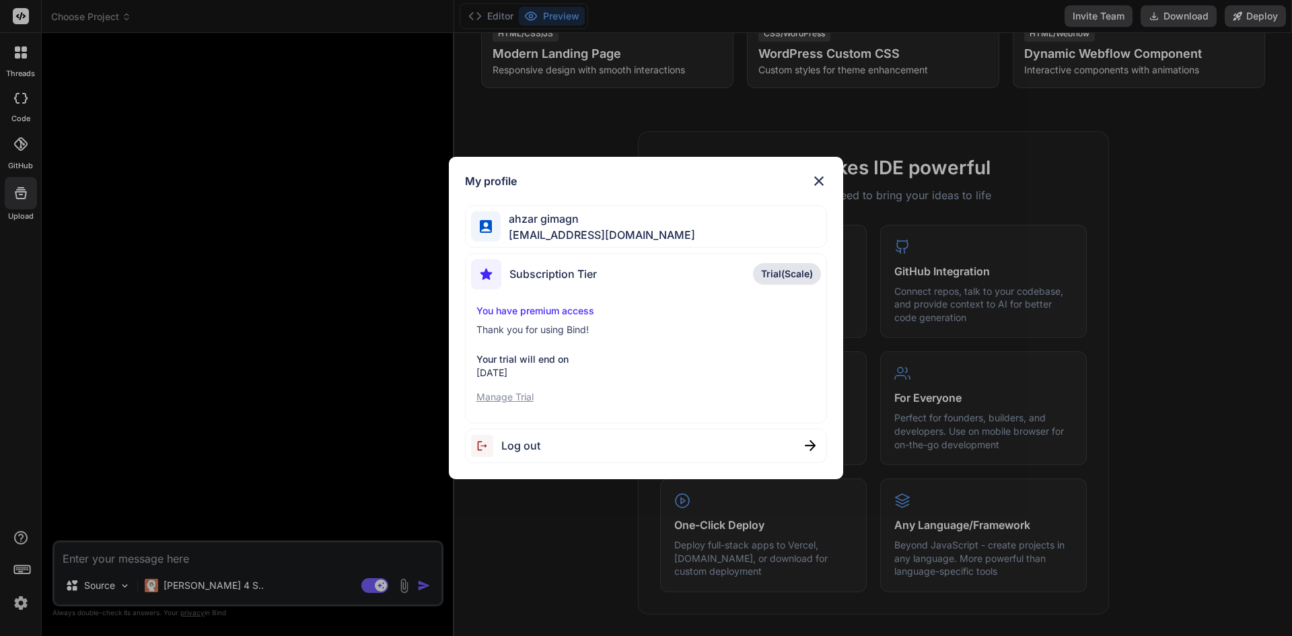
click at [516, 404] on p "Manage Trial" at bounding box center [646, 396] width 340 height 13
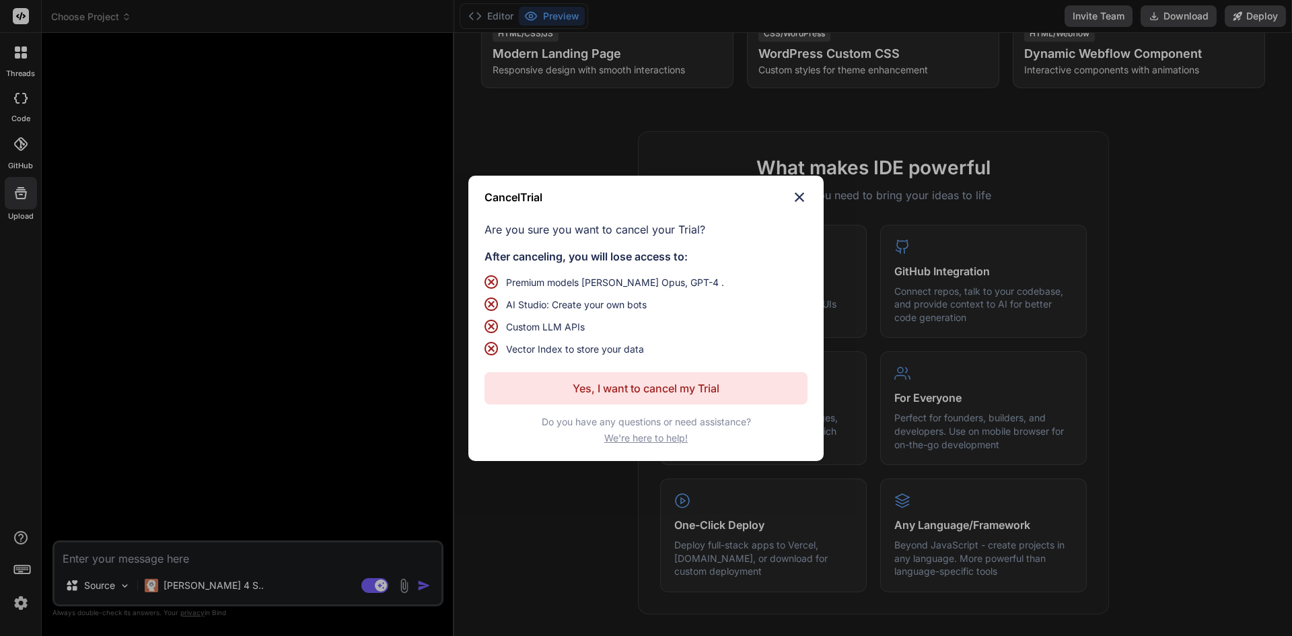
click at [588, 389] on button "Yes, I want to cancel my Trial" at bounding box center [646, 388] width 323 height 32
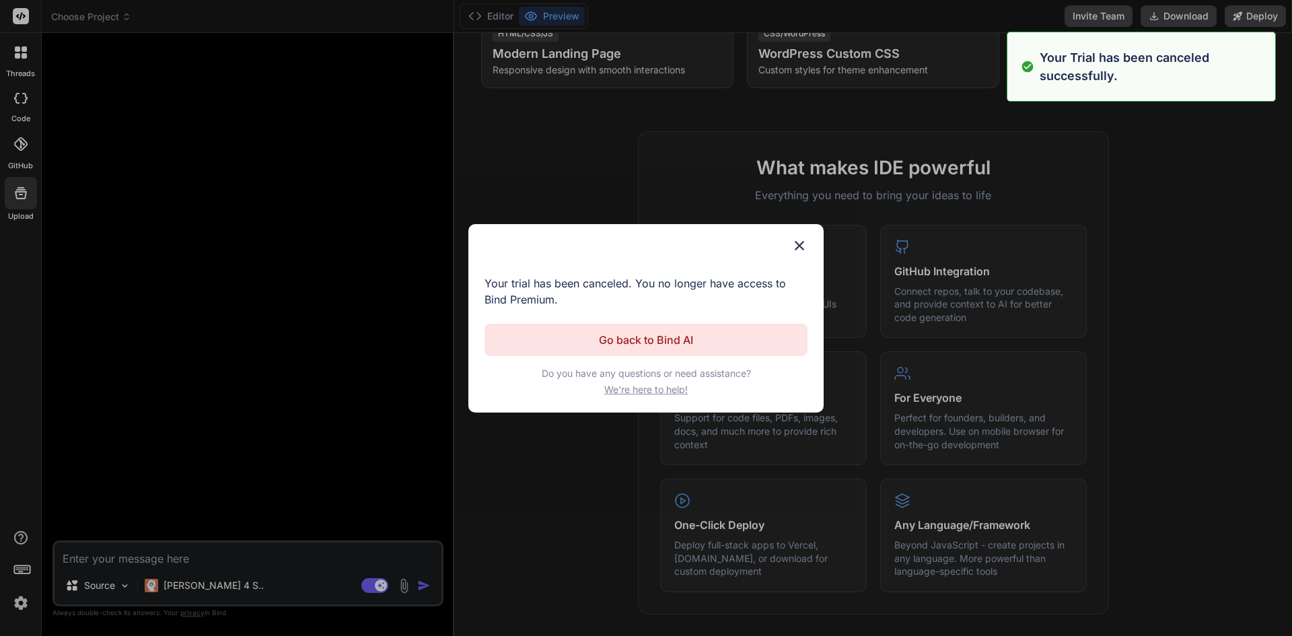
click at [721, 349] on button "Go back to Bind AI" at bounding box center [646, 340] width 323 height 32
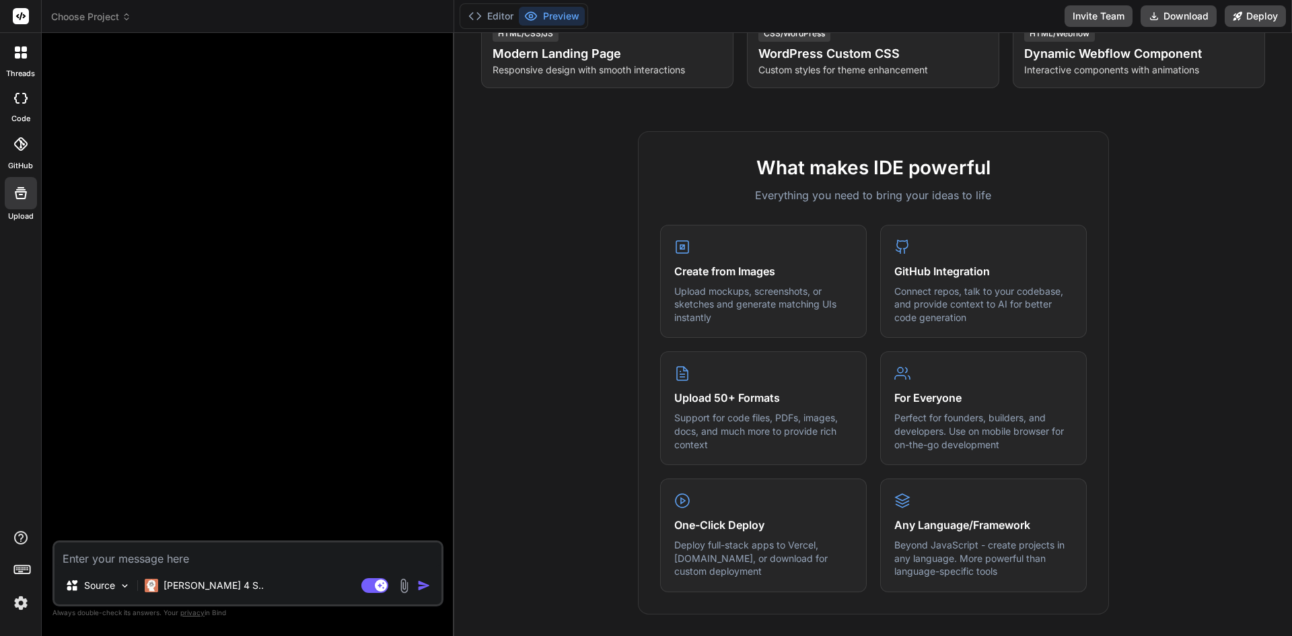
type textarea "x"
